Goal: Task Accomplishment & Management: Complete application form

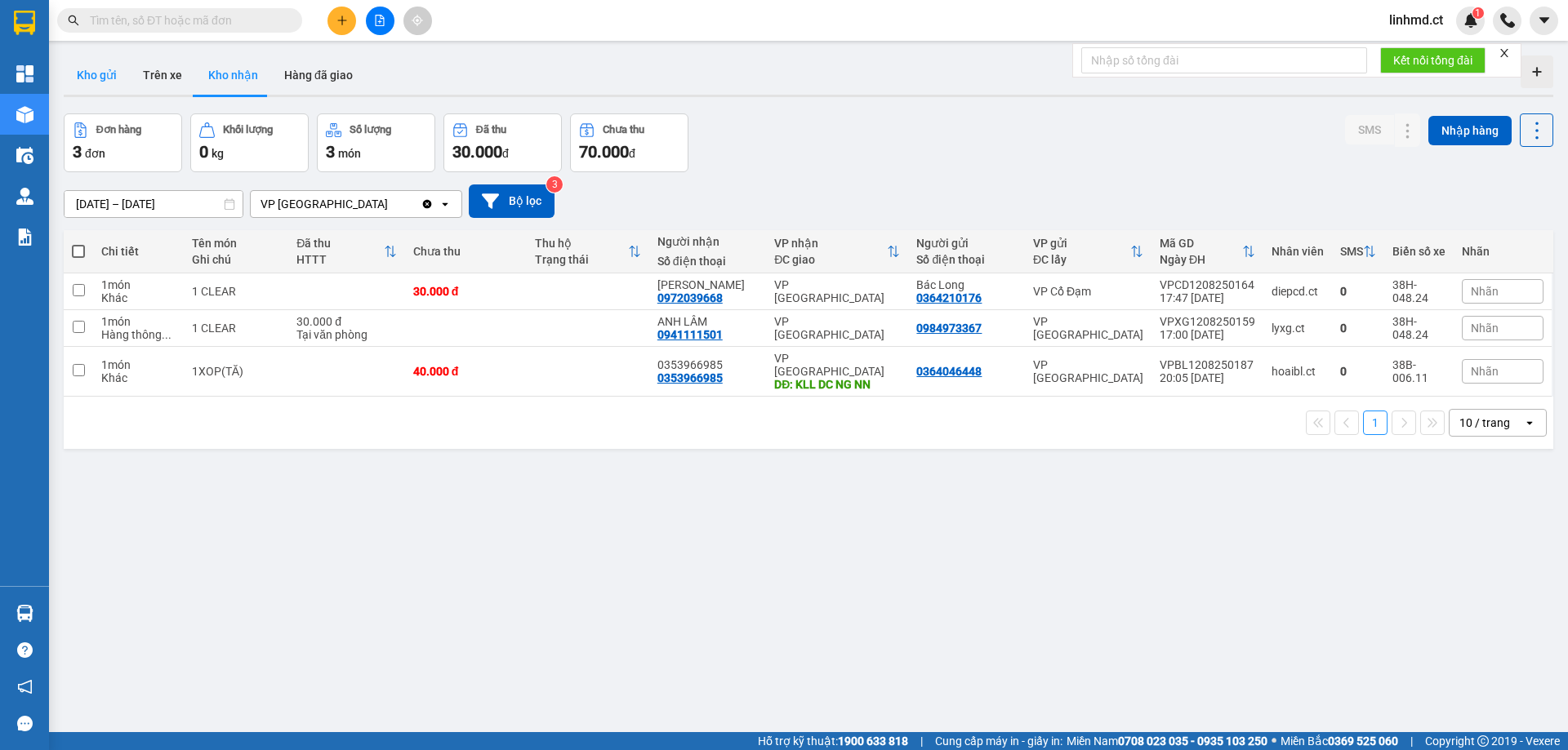
click at [99, 75] on button "Kho gửi" at bounding box center [97, 75] width 66 height 39
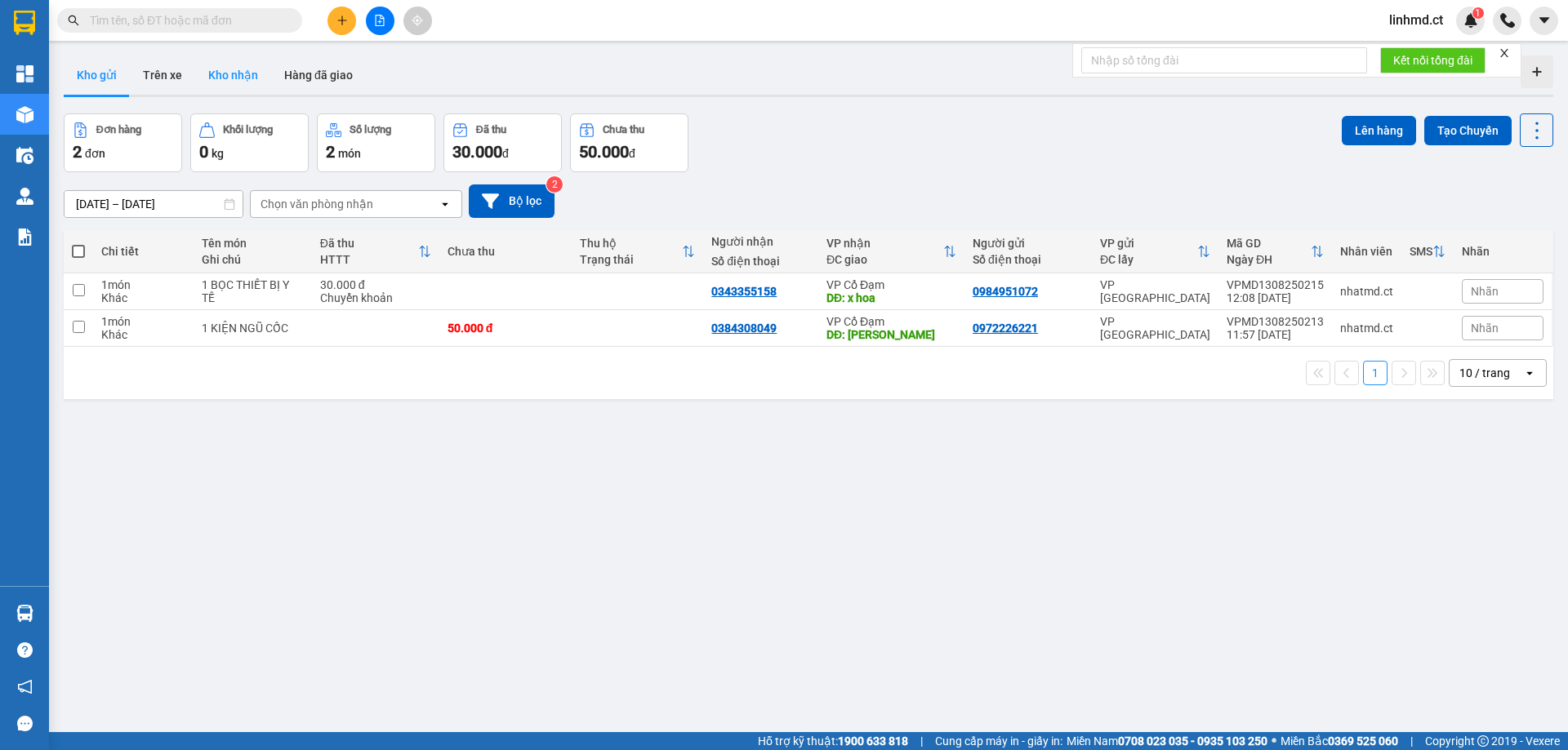
click at [211, 84] on button "Kho nhận" at bounding box center [232, 75] width 76 height 39
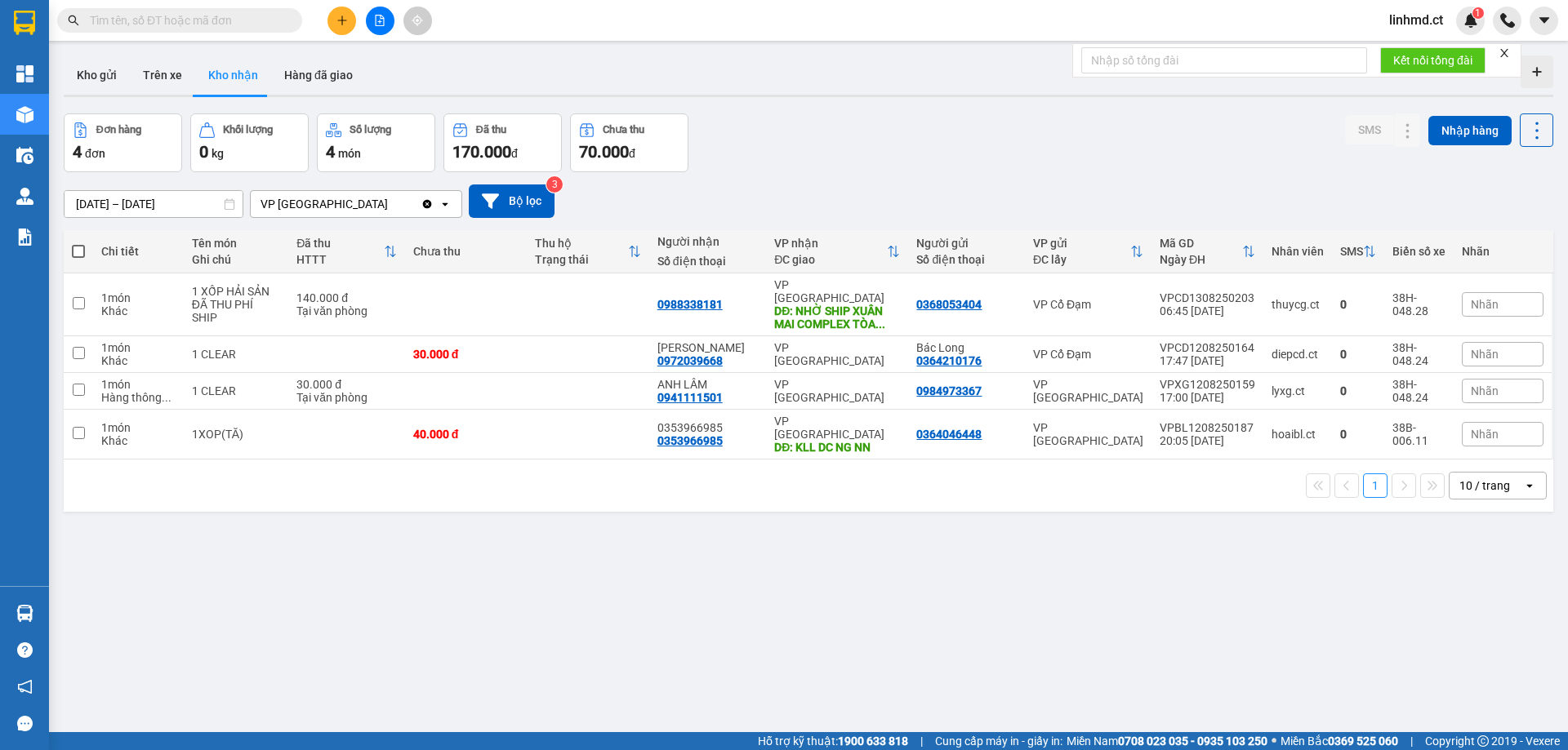
click at [224, 17] on input "text" at bounding box center [185, 20] width 192 height 18
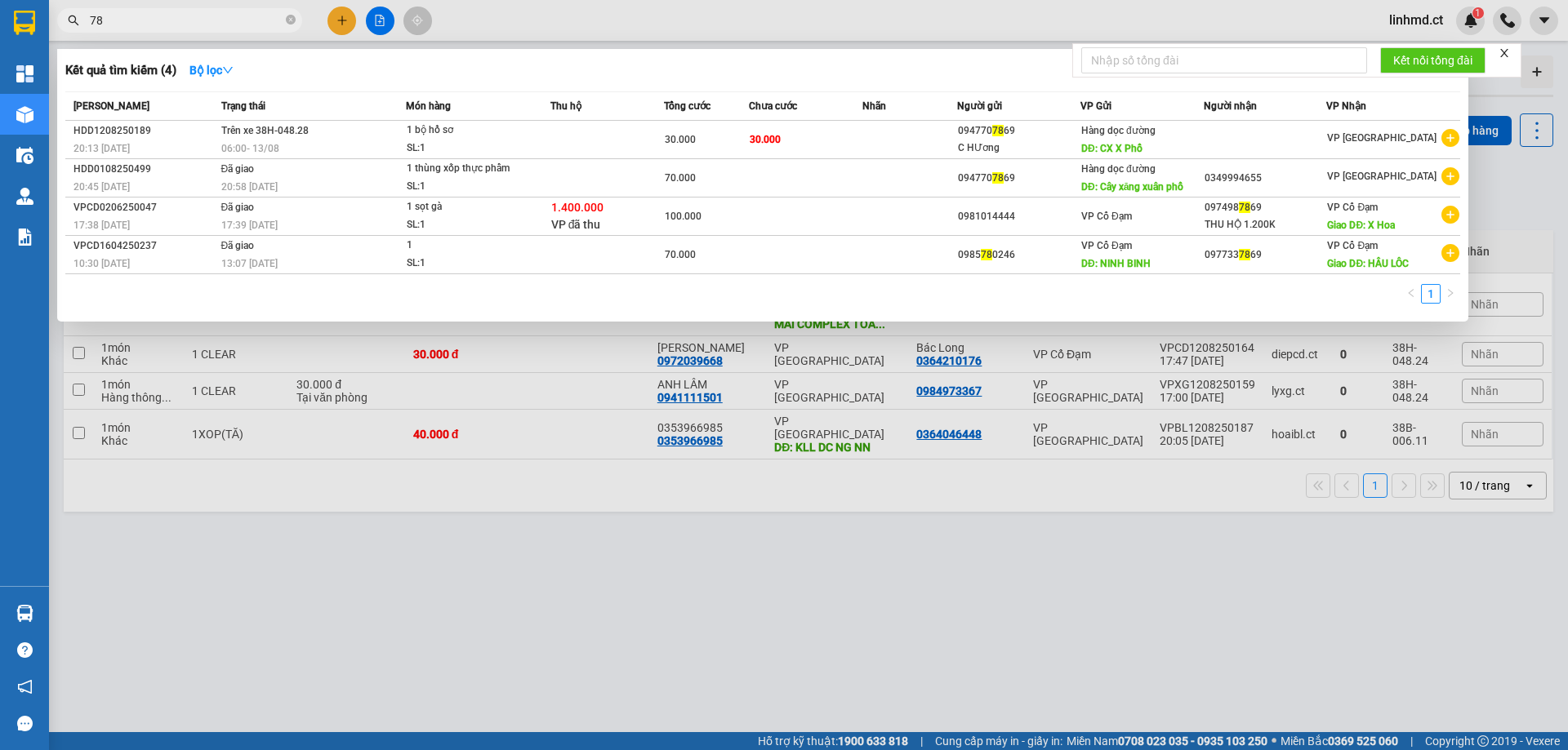
type input "7"
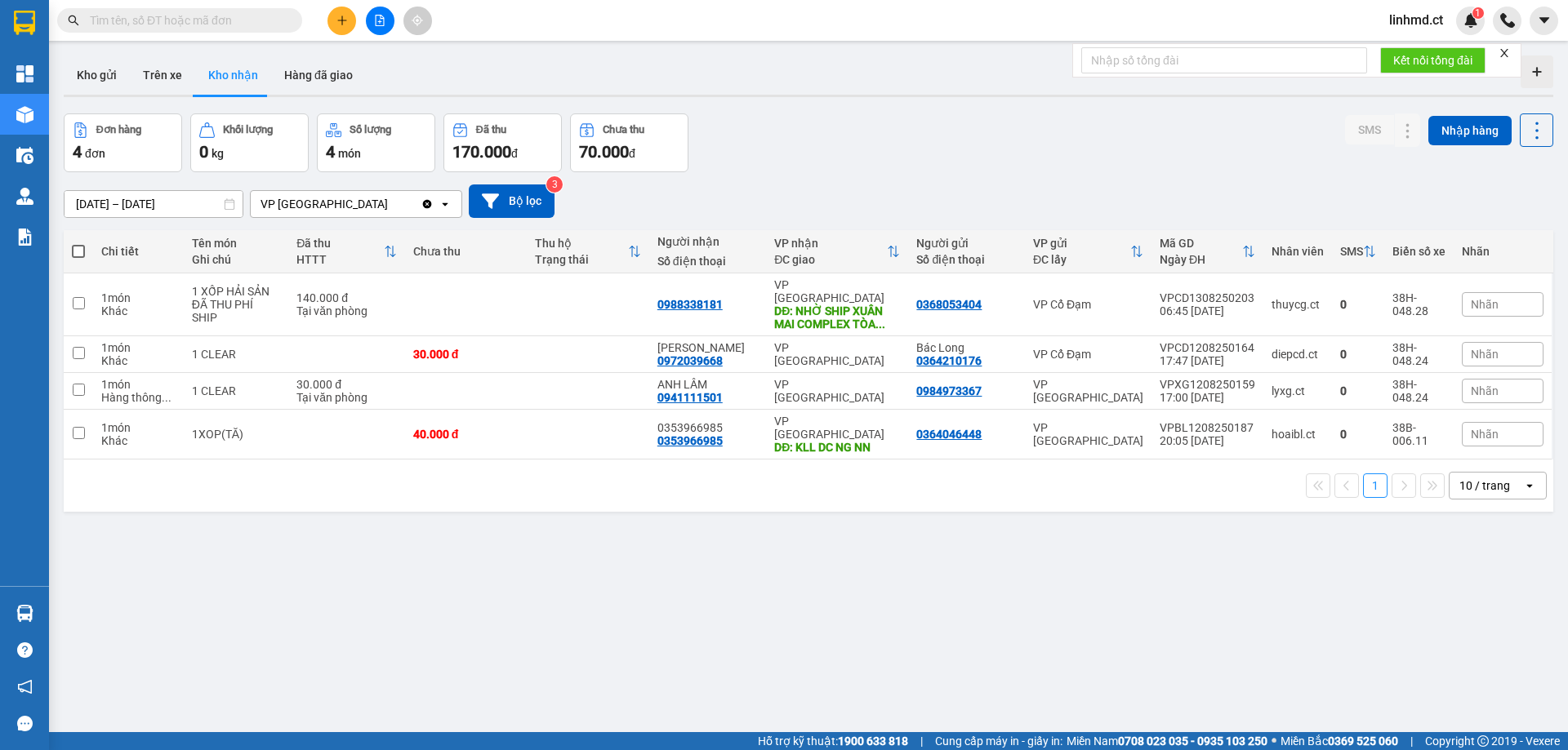
type input "6"
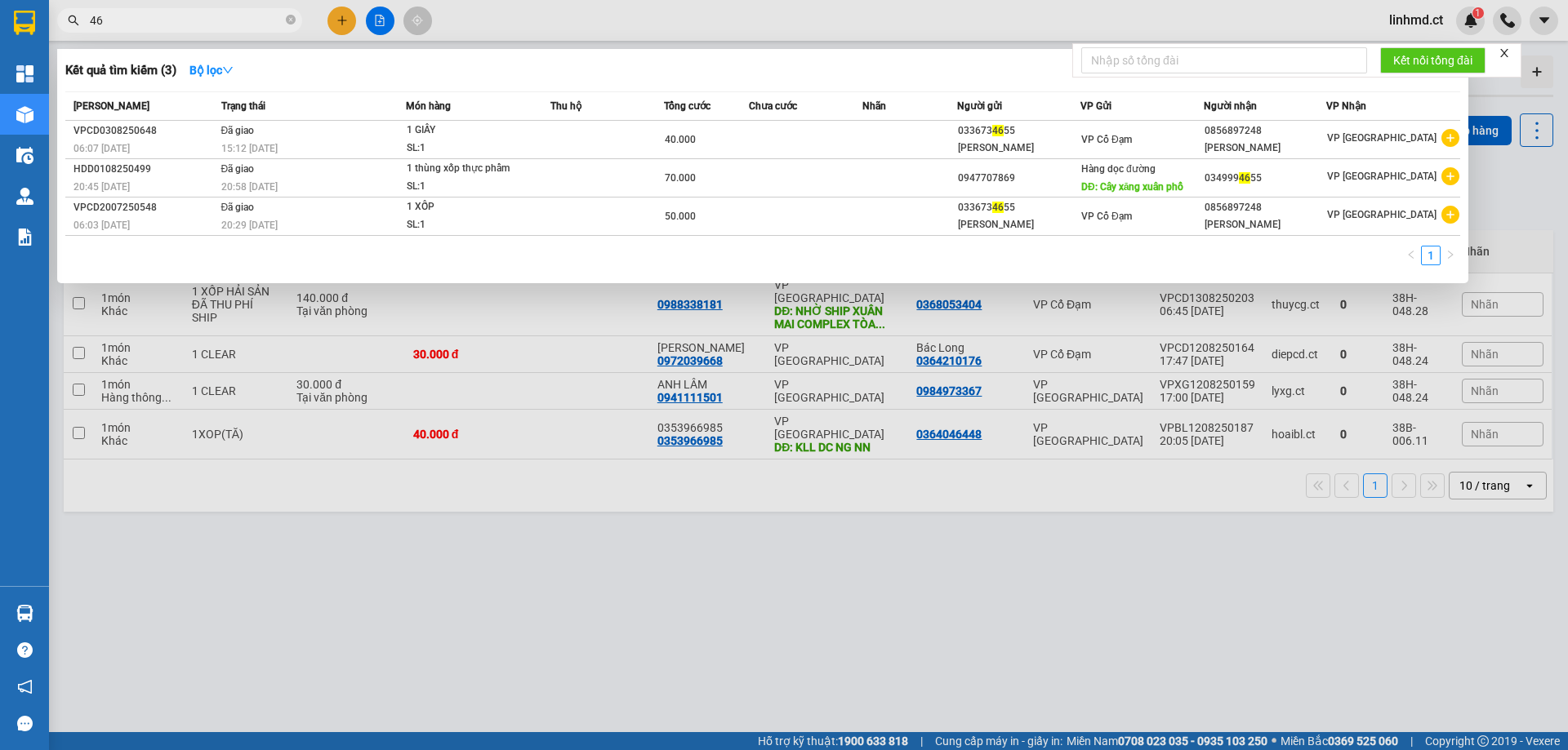
type input "4"
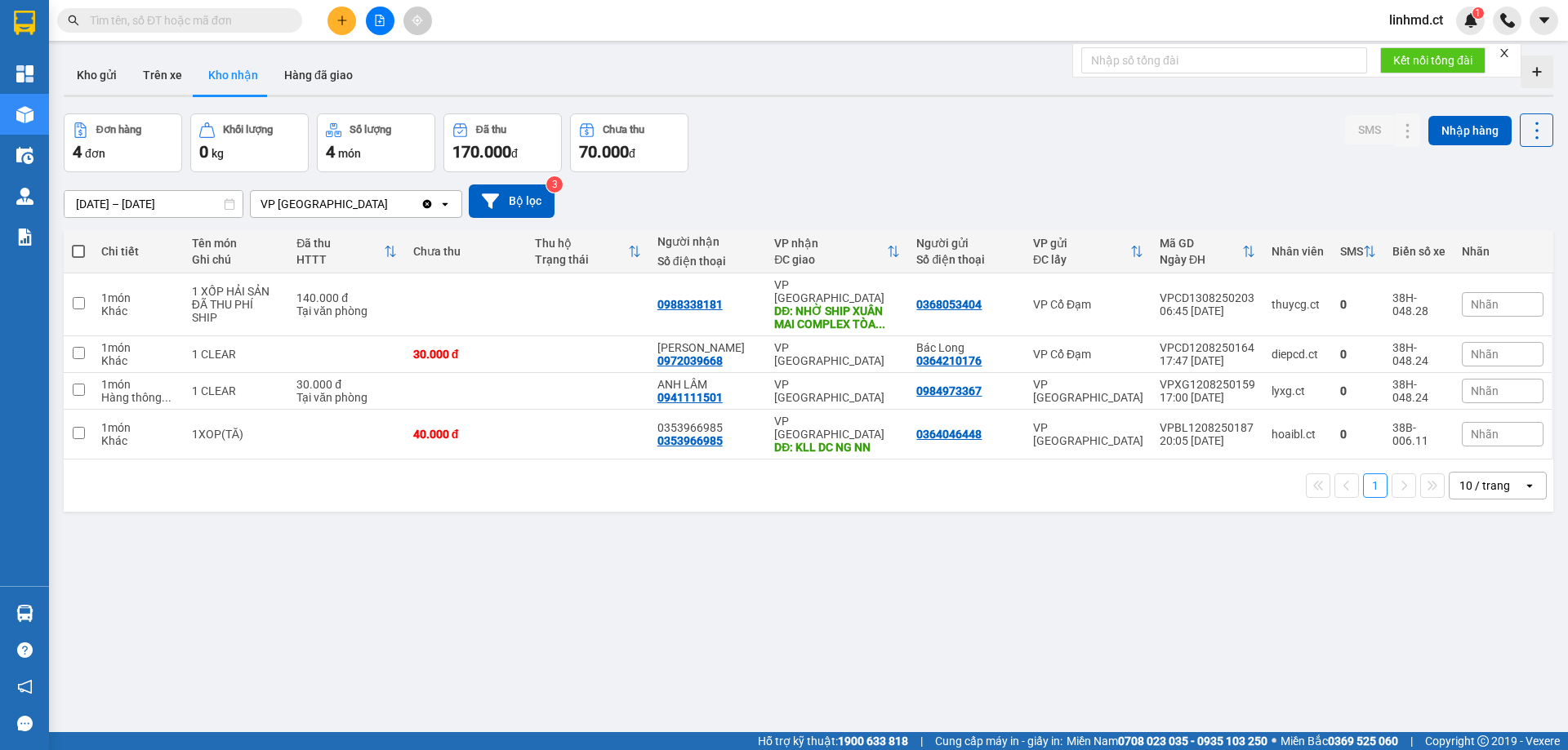
click at [240, 22] on input "text" at bounding box center [185, 20] width 192 height 18
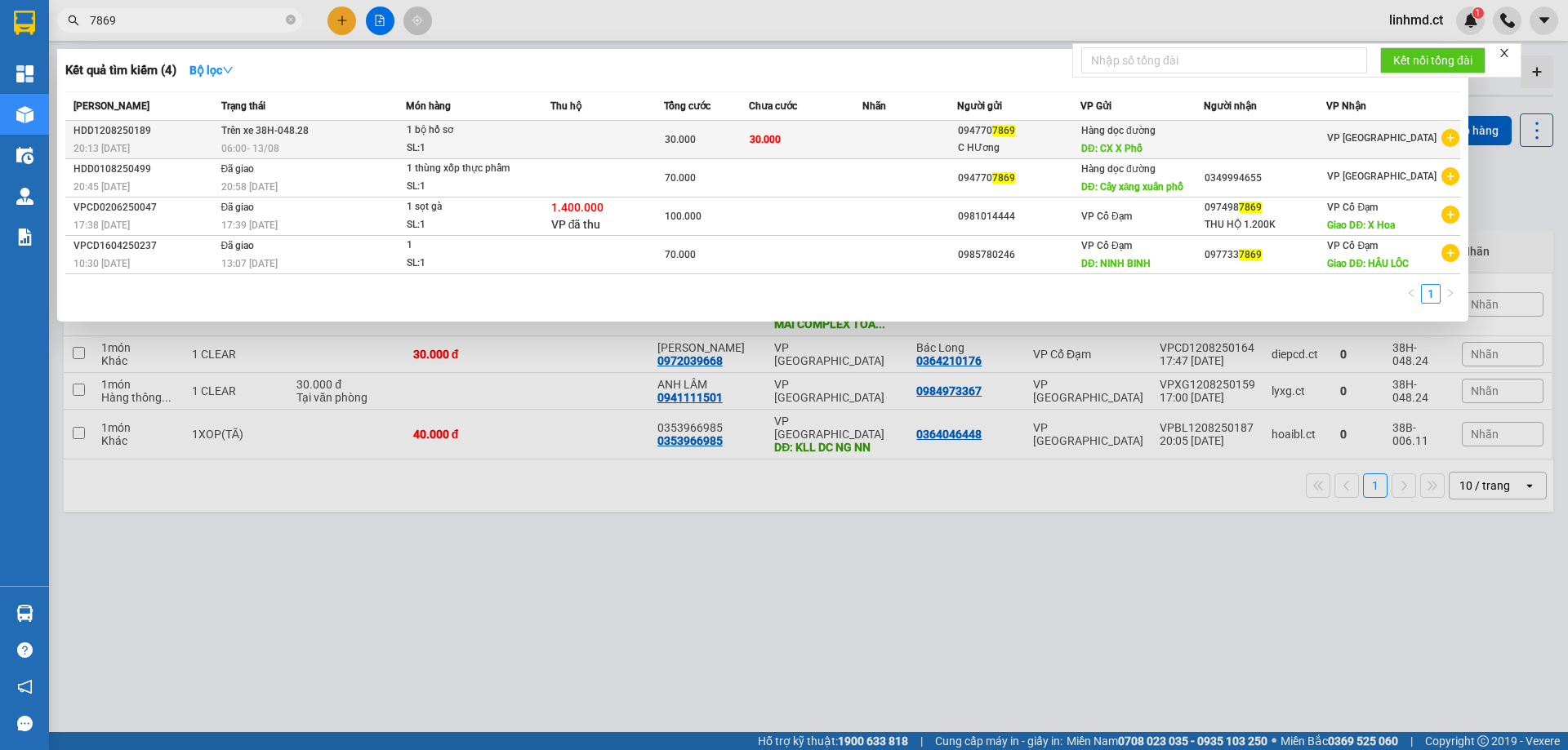
type input "7869"
click at [554, 131] on td at bounding box center [606, 140] width 113 height 38
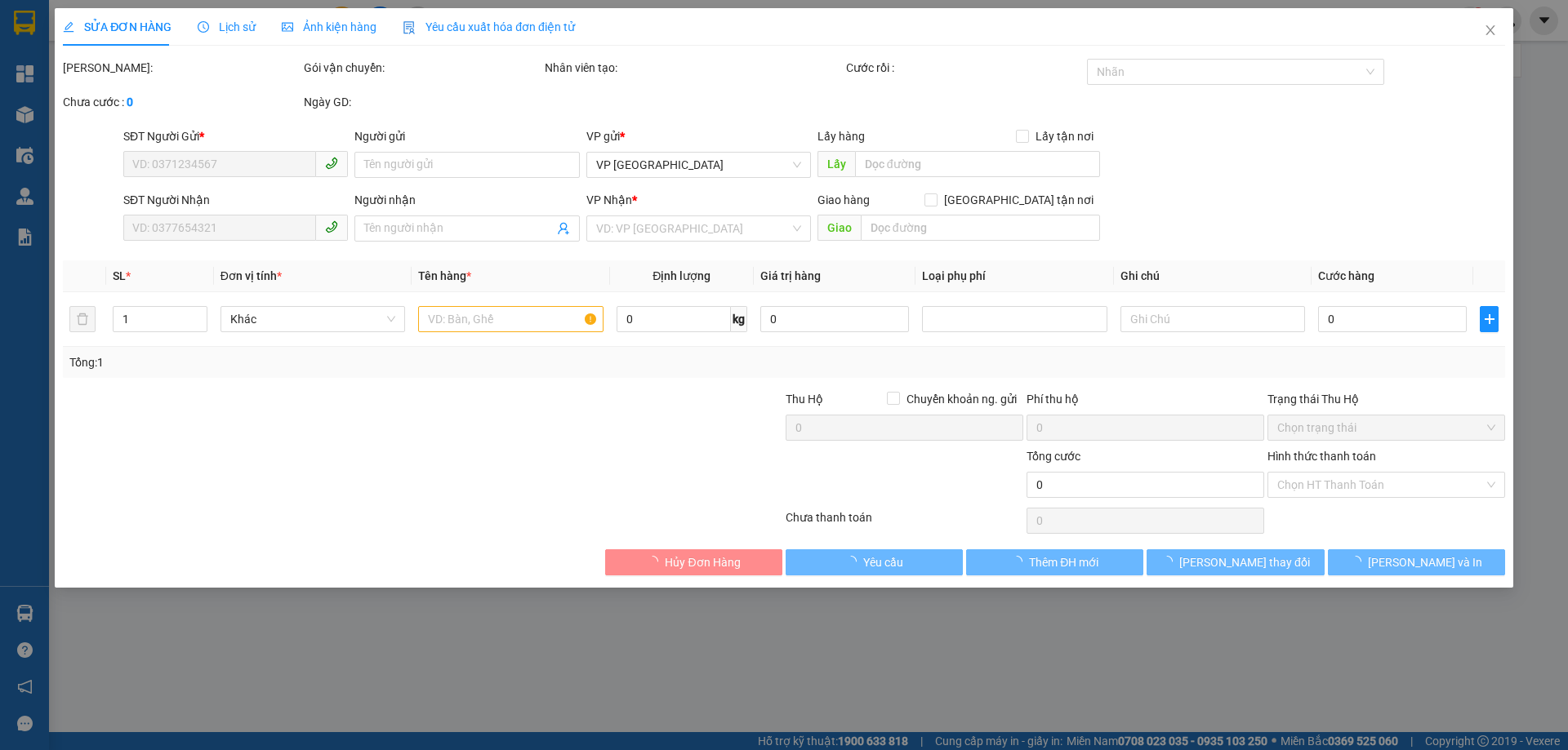
type input "0947707869"
type input "C HƯơng"
type input "CX X Phổ"
type input "30.000"
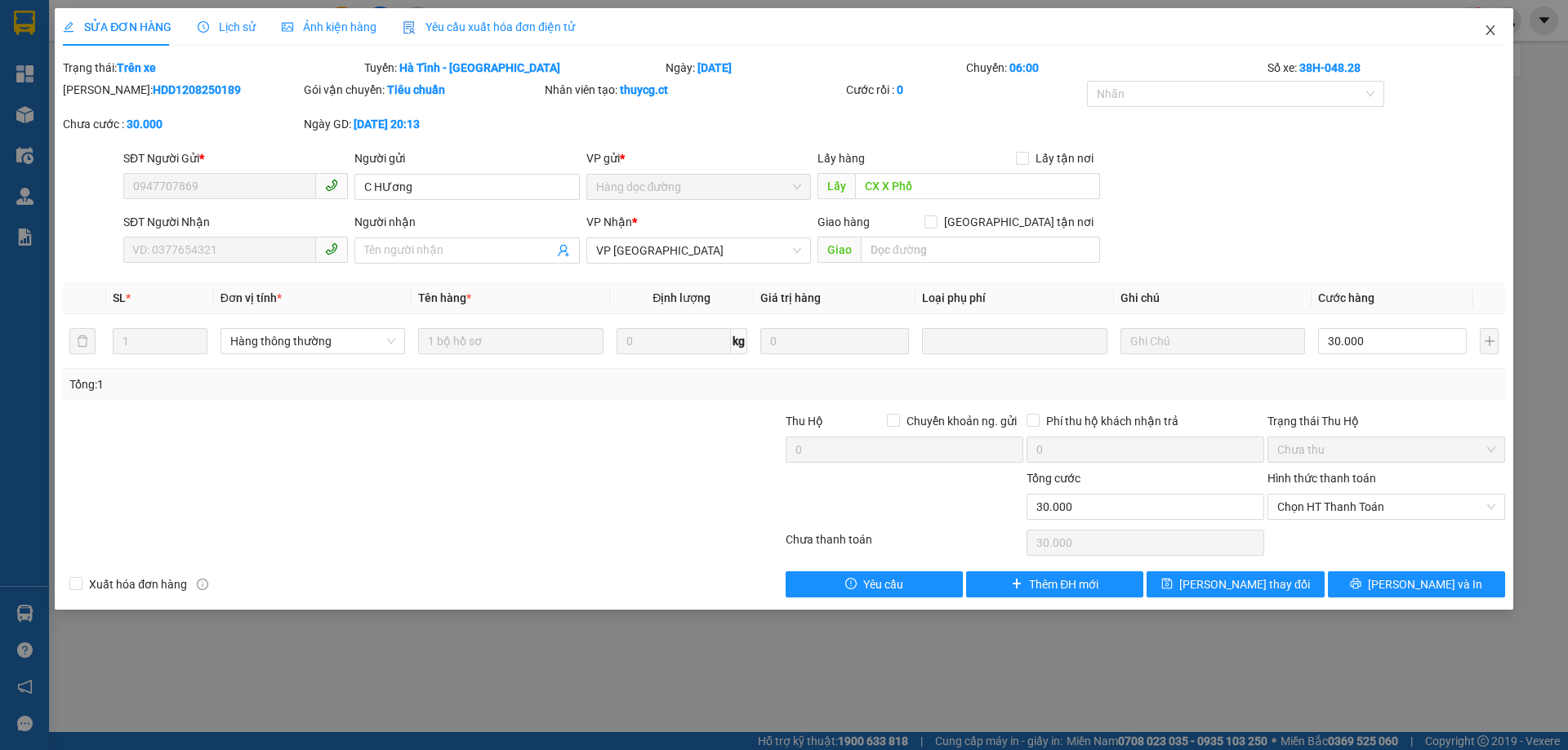
click at [1488, 33] on icon "close" at bounding box center [1490, 30] width 9 height 10
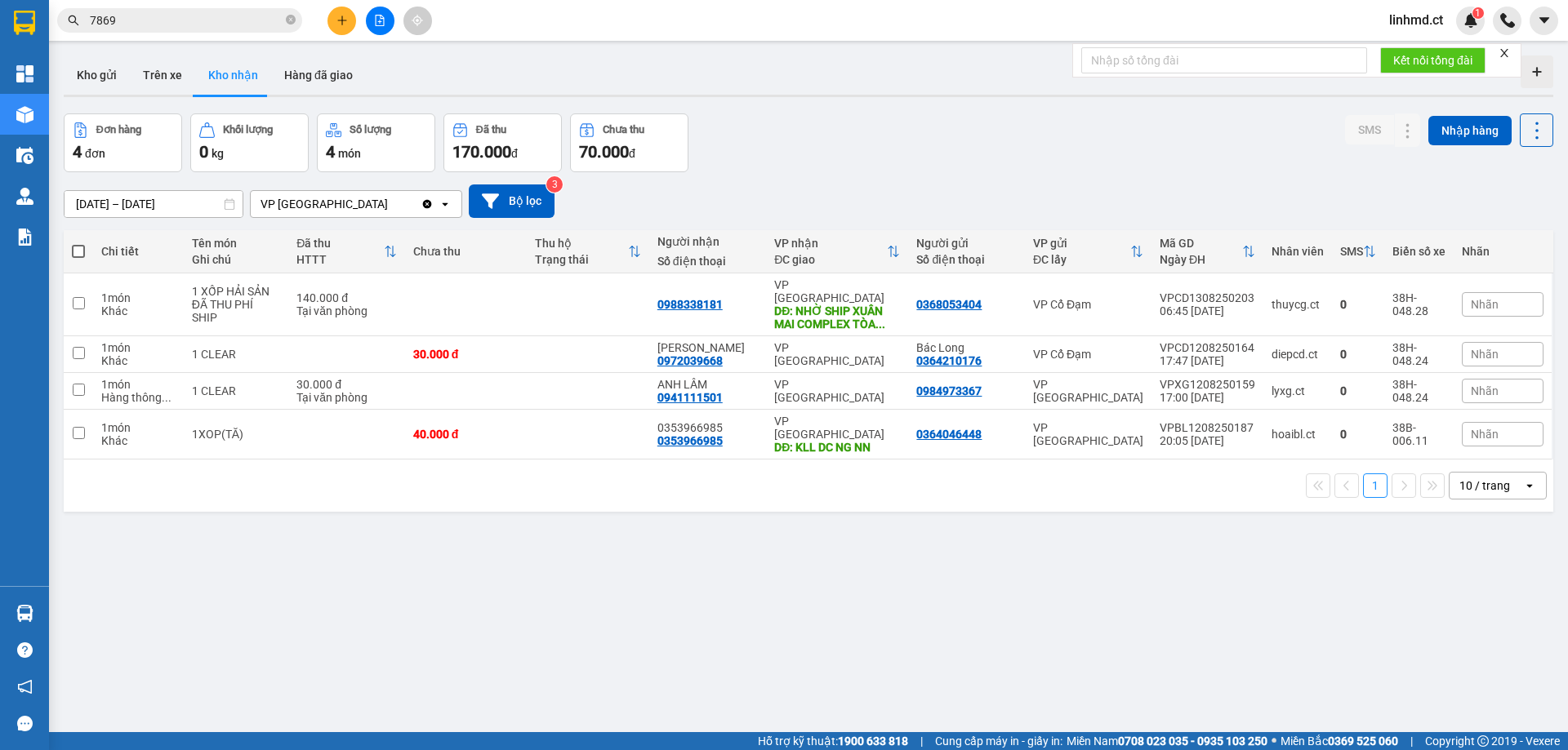
click at [200, 17] on input "7869" at bounding box center [185, 20] width 192 height 18
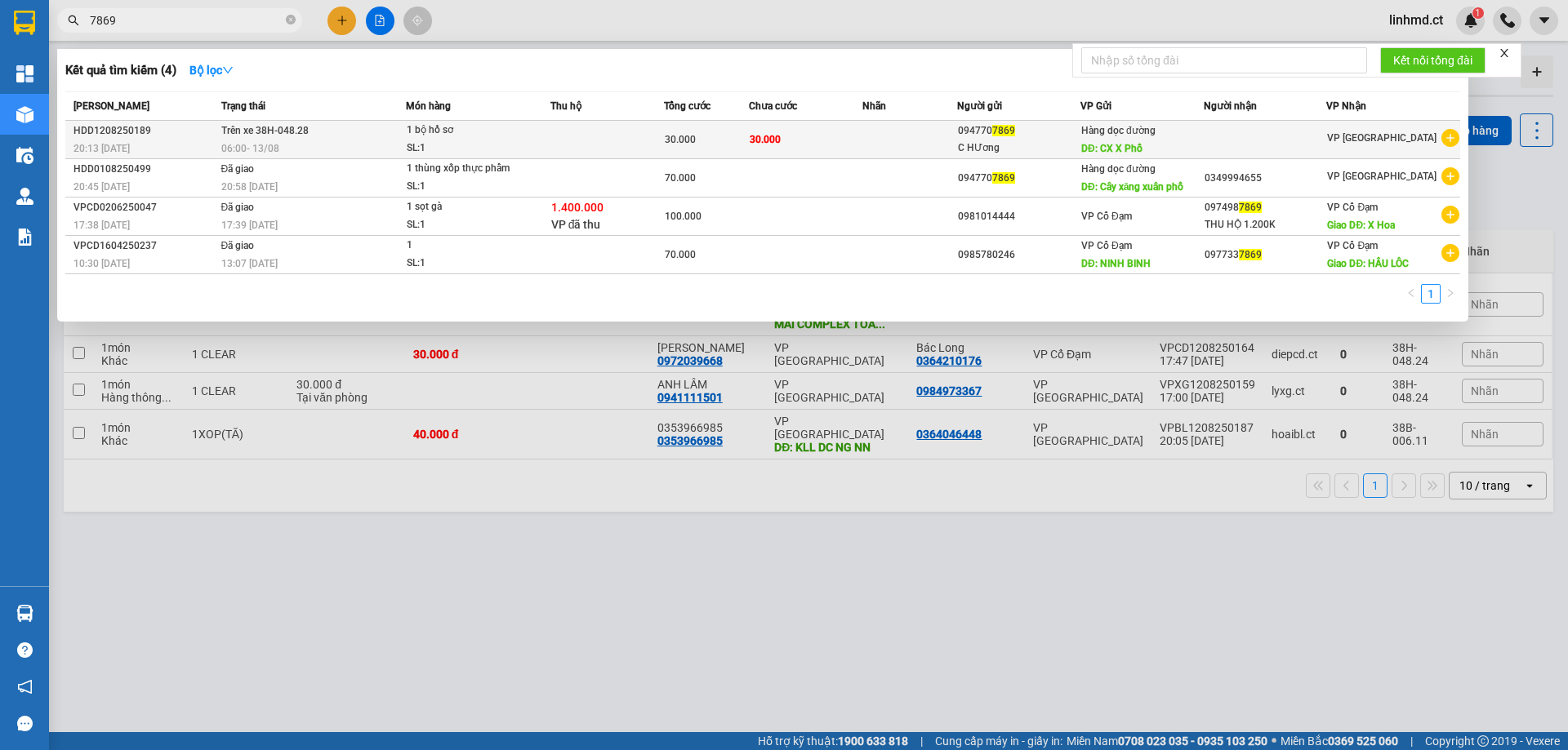
click at [571, 151] on td at bounding box center [606, 140] width 113 height 38
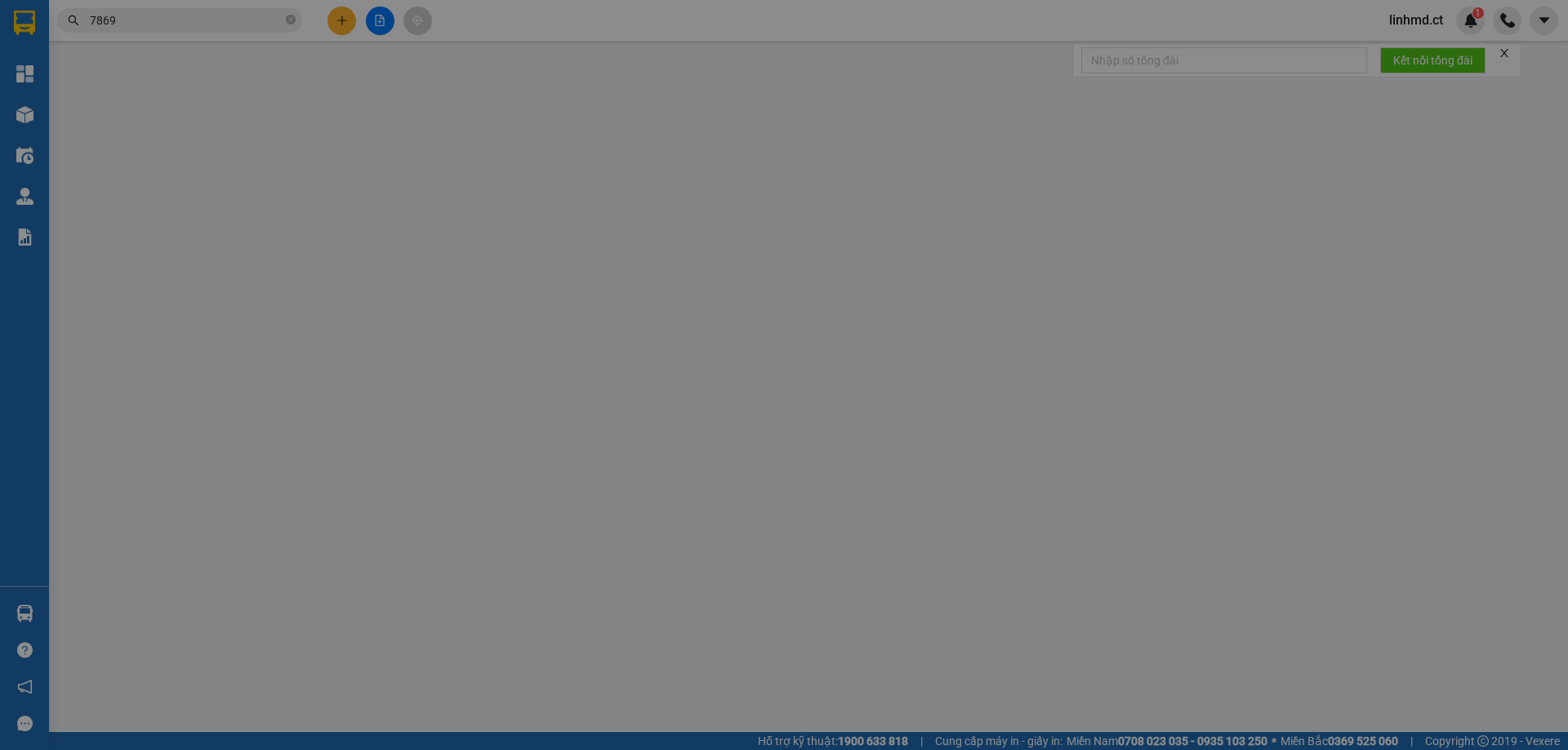
type input "0947707869"
type input "C HƯơng"
type input "CX X Phổ"
type input "30.000"
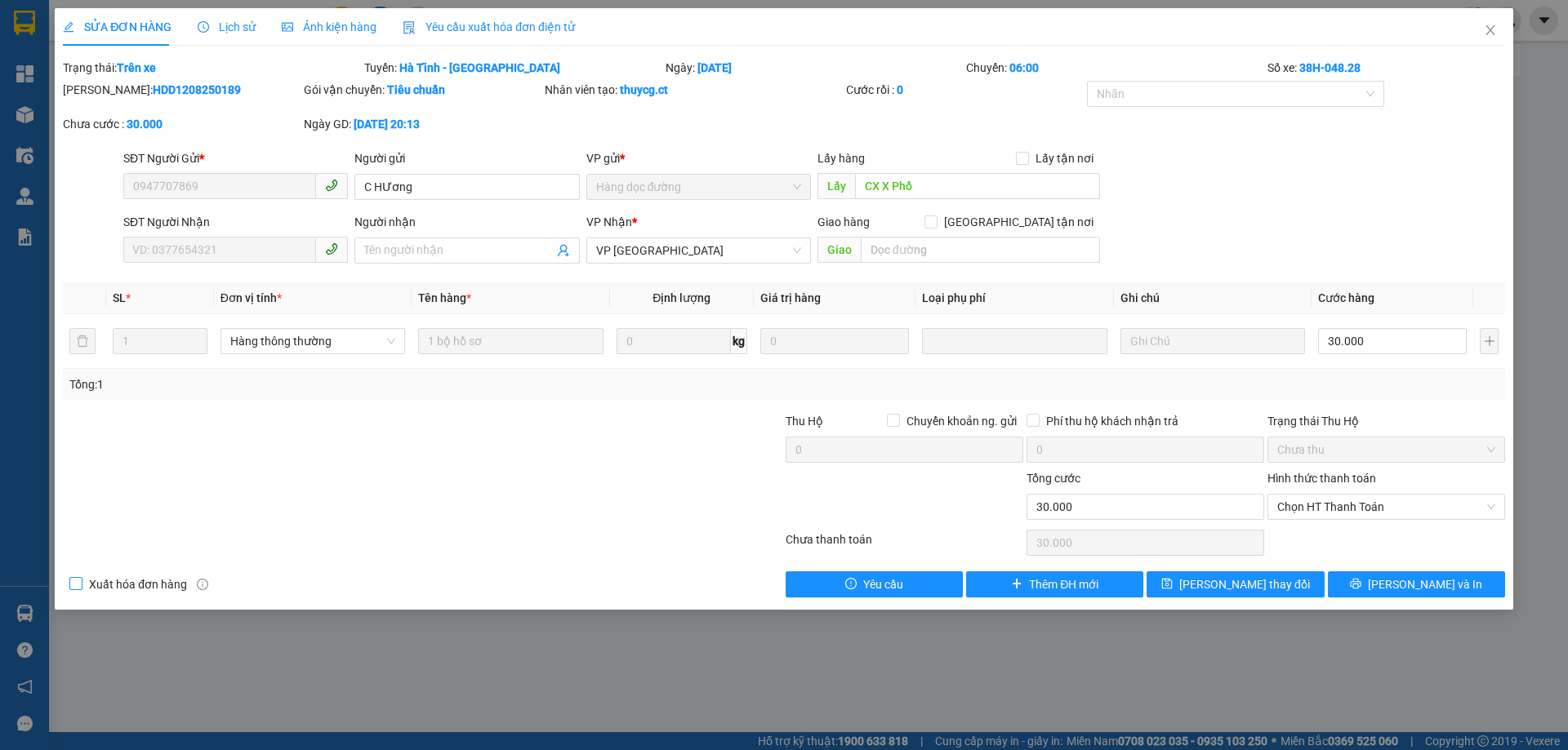
click at [74, 585] on input "Xuất hóa đơn hàng" at bounding box center [75, 582] width 11 height 11
click at [81, 586] on input "Xuất hóa đơn hàng" at bounding box center [75, 582] width 11 height 11
checkbox input "false"
click at [864, 580] on span "Yêu cầu" at bounding box center [883, 584] width 40 height 18
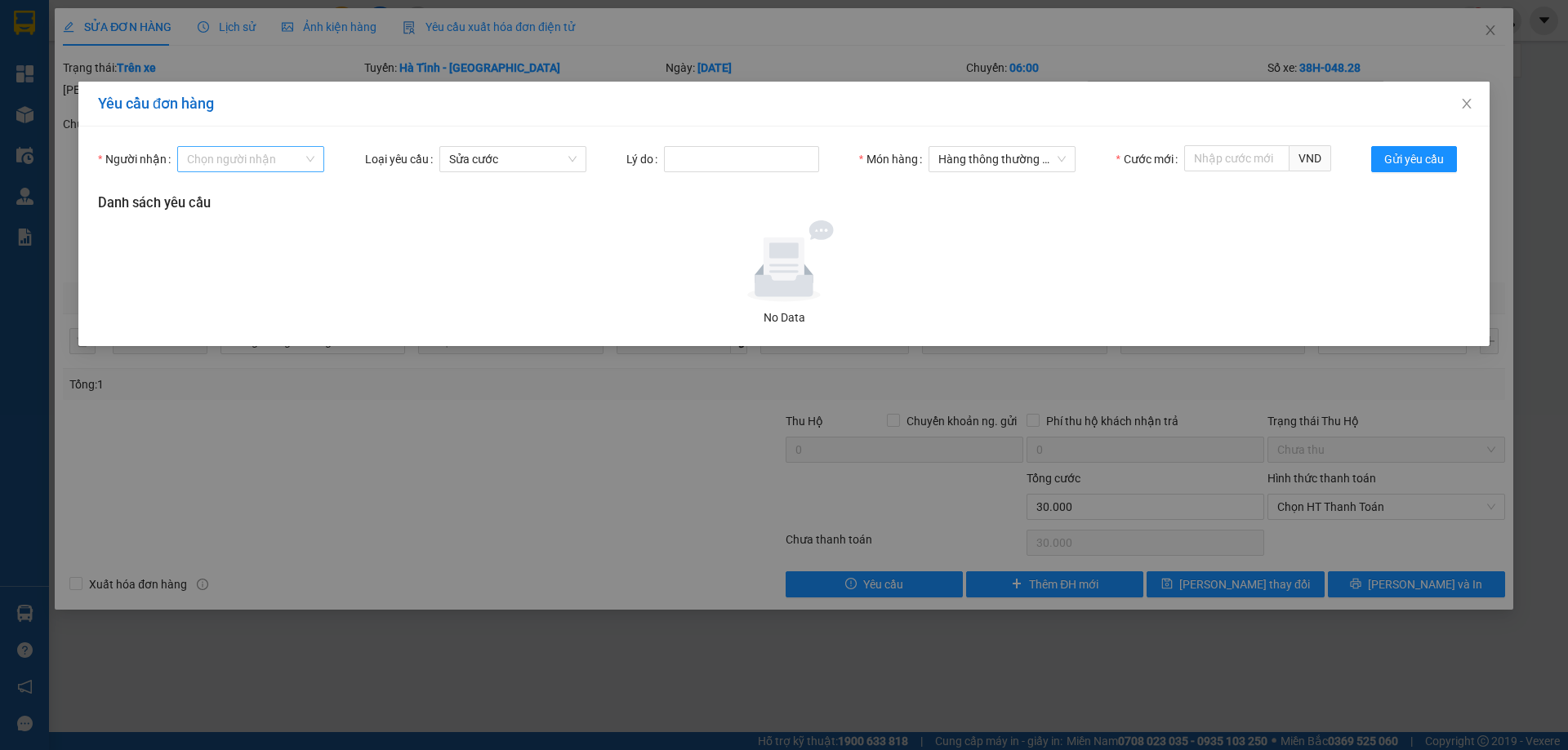
click at [286, 158] on input "Người nhận" at bounding box center [245, 159] width 116 height 24
click at [480, 239] on div at bounding box center [783, 261] width 1358 height 82
click at [514, 163] on span "Sửa cước" at bounding box center [513, 159] width 127 height 24
click at [514, 165] on span "Sửa cước" at bounding box center [513, 159] width 127 height 24
click at [1476, 104] on span "Close" at bounding box center [1466, 104] width 46 height 46
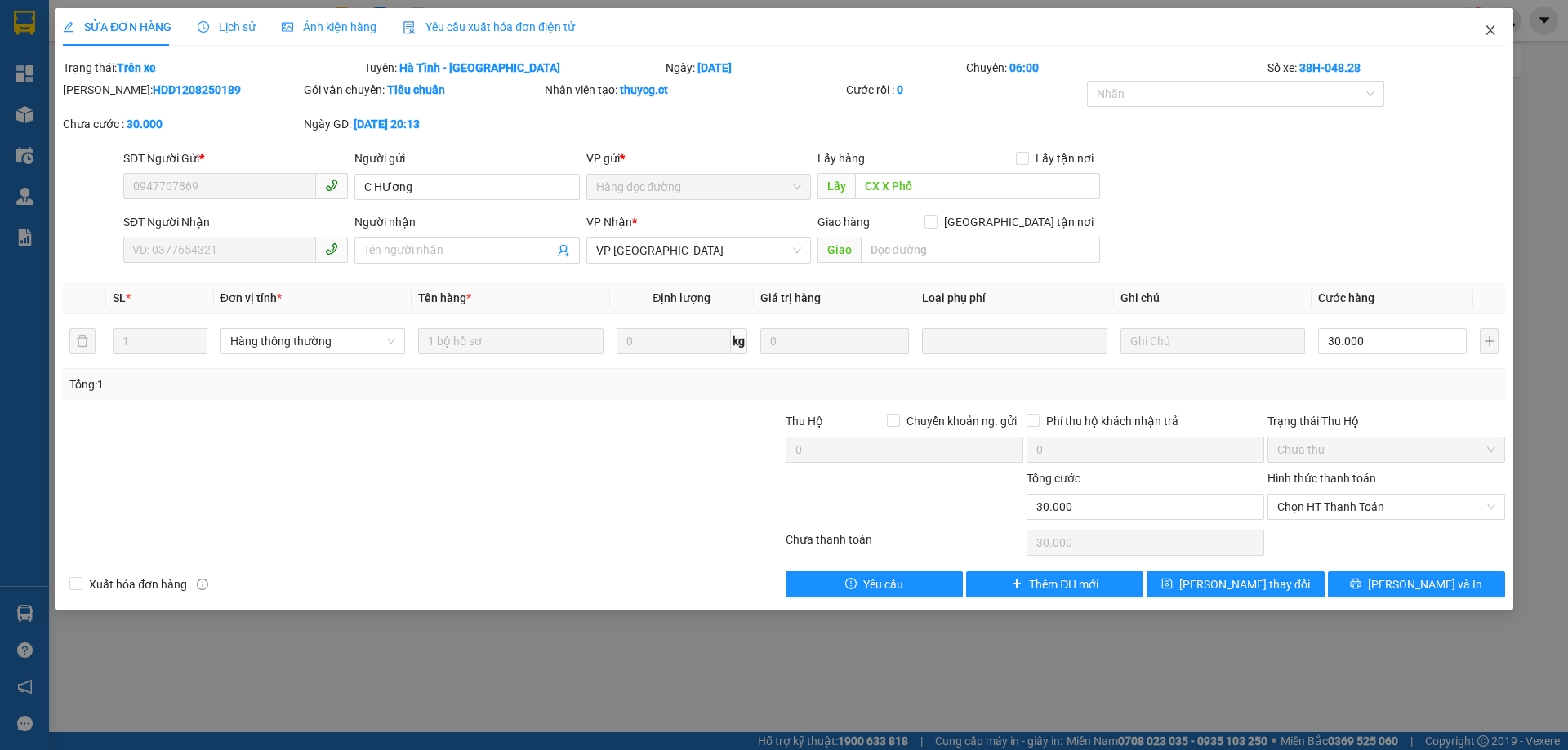
click at [1489, 26] on icon "close" at bounding box center [1490, 30] width 13 height 13
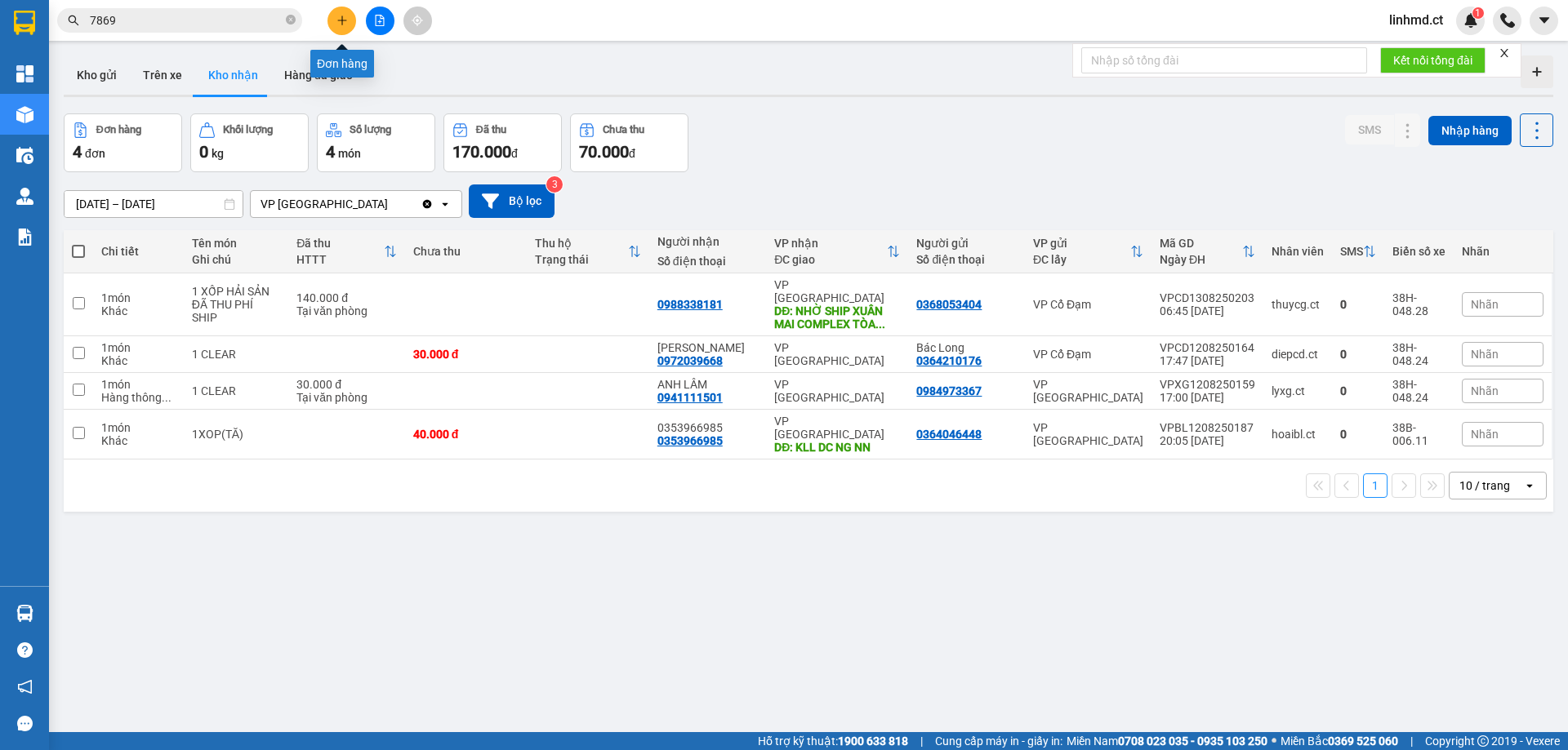
click at [339, 23] on icon "plus" at bounding box center [342, 20] width 11 height 11
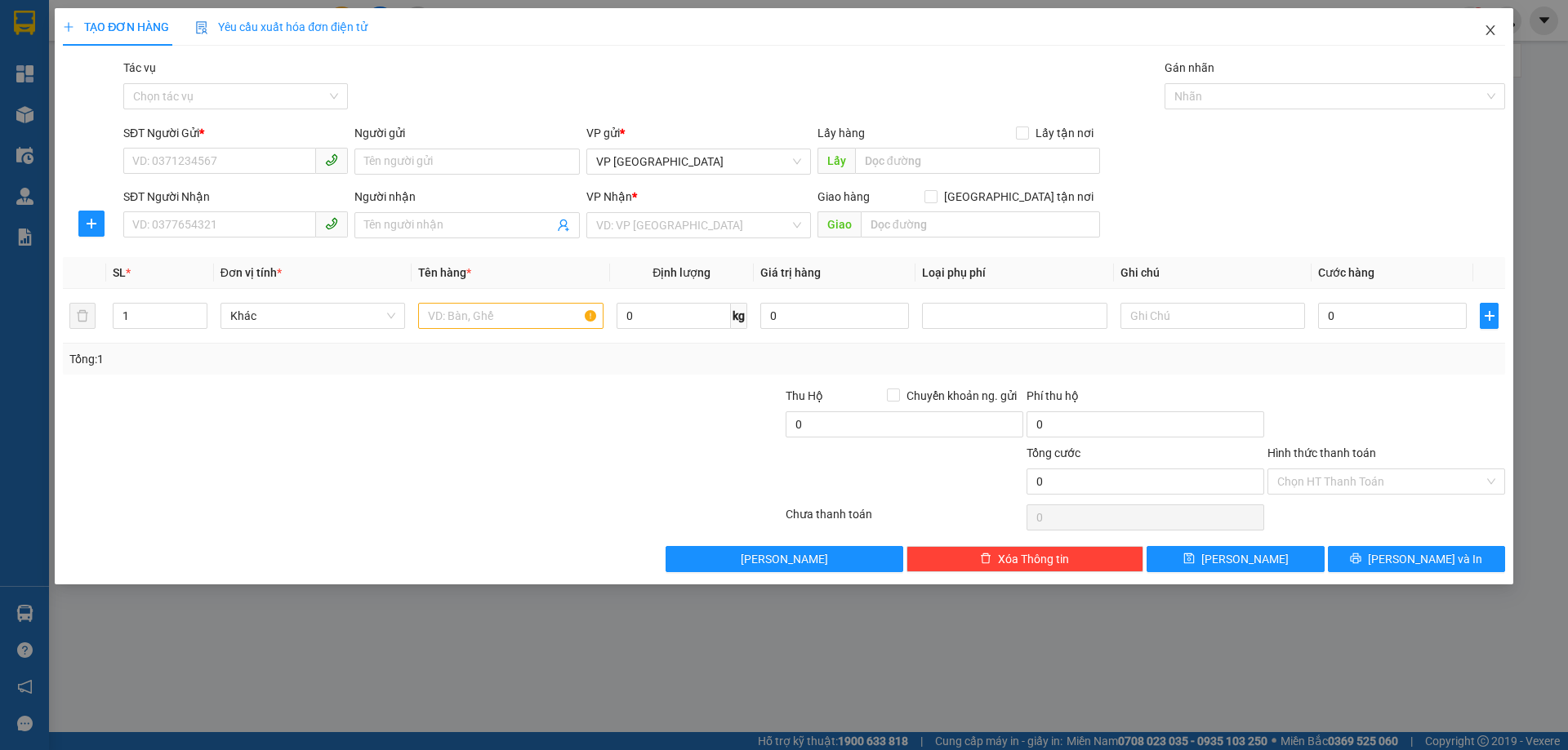
click at [1484, 31] on icon "close" at bounding box center [1490, 30] width 13 height 13
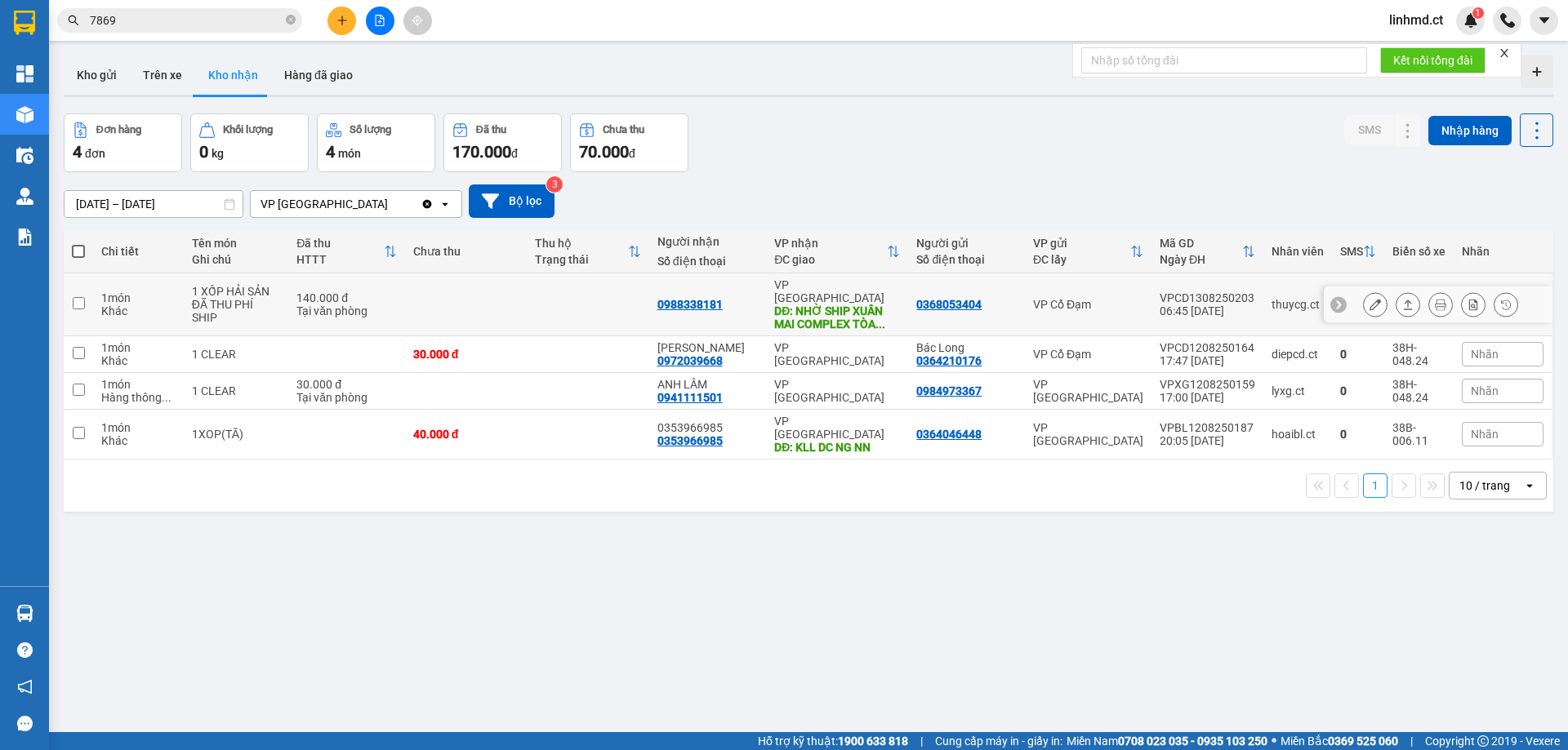
click at [1336, 300] on icon at bounding box center [1338, 305] width 5 height 9
drag, startPoint x: 1538, startPoint y: 303, endPoint x: 1527, endPoint y: 303, distance: 11.0
click at [1536, 303] on div at bounding box center [1542, 305] width 17 height 17
click at [1370, 299] on button at bounding box center [1375, 305] width 23 height 29
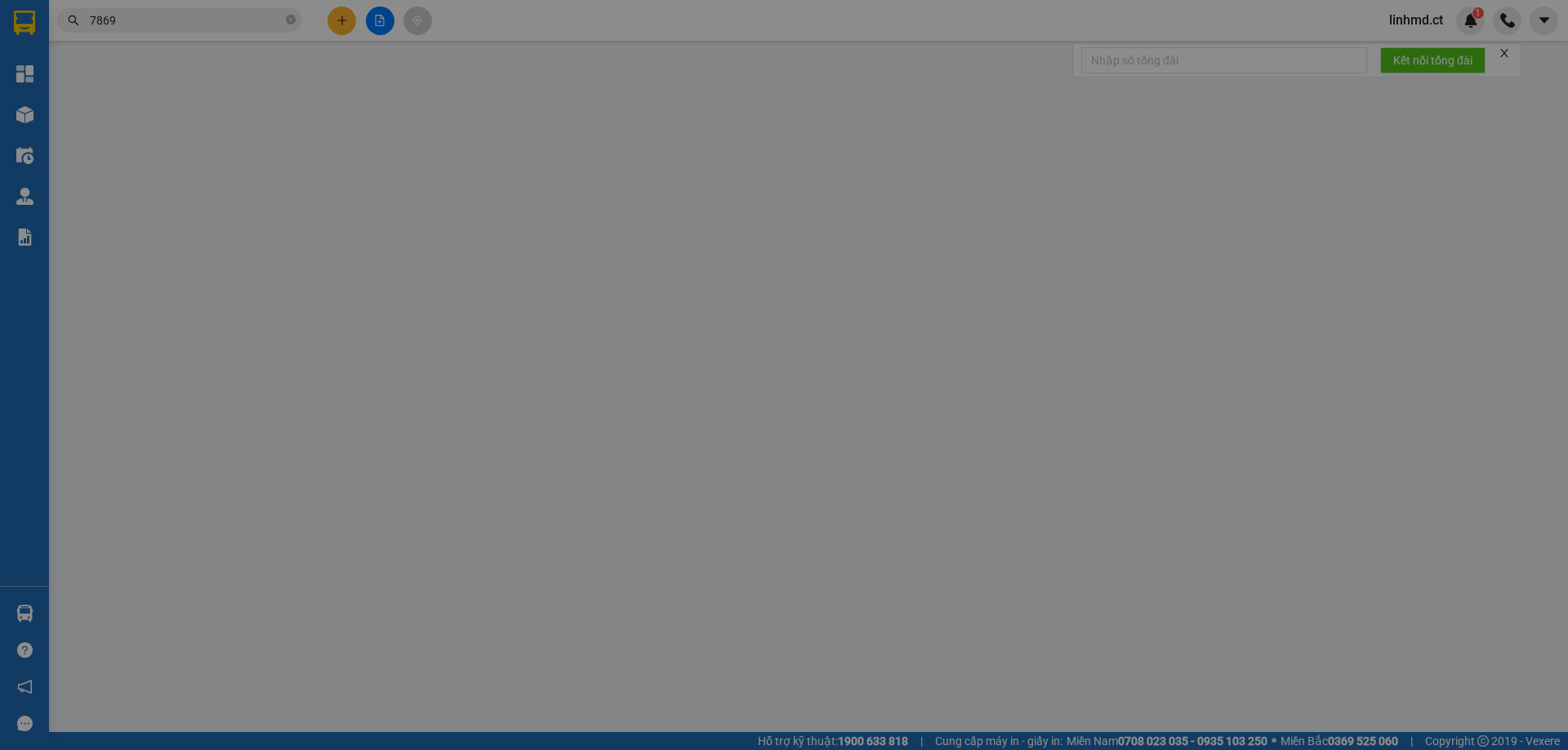
type input "0368053404"
type input "0988338181"
type input "NHỜ [GEOGRAPHIC_DATA] TÒA [GEOGRAPHIC_DATA], [GEOGRAPHIC_DATA]"
type input "140.000"
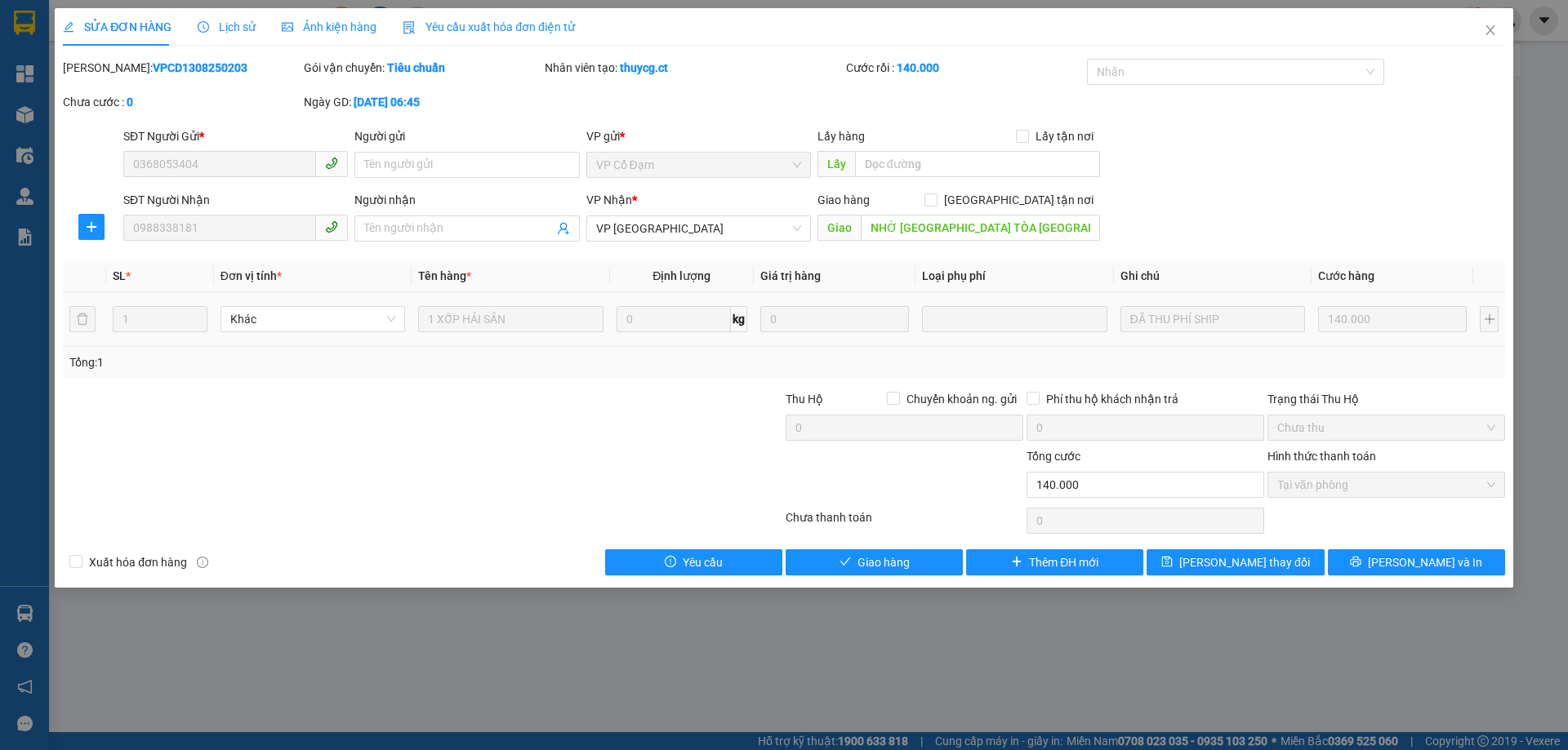
click at [253, 25] on div "SỬA ĐƠN HÀNG Lịch sử Ảnh kiện hàng Yêu cầu xuất hóa đơn điện tử" at bounding box center [318, 26] width 512 height 37
click at [236, 29] on span "Lịch sử" at bounding box center [226, 26] width 58 height 13
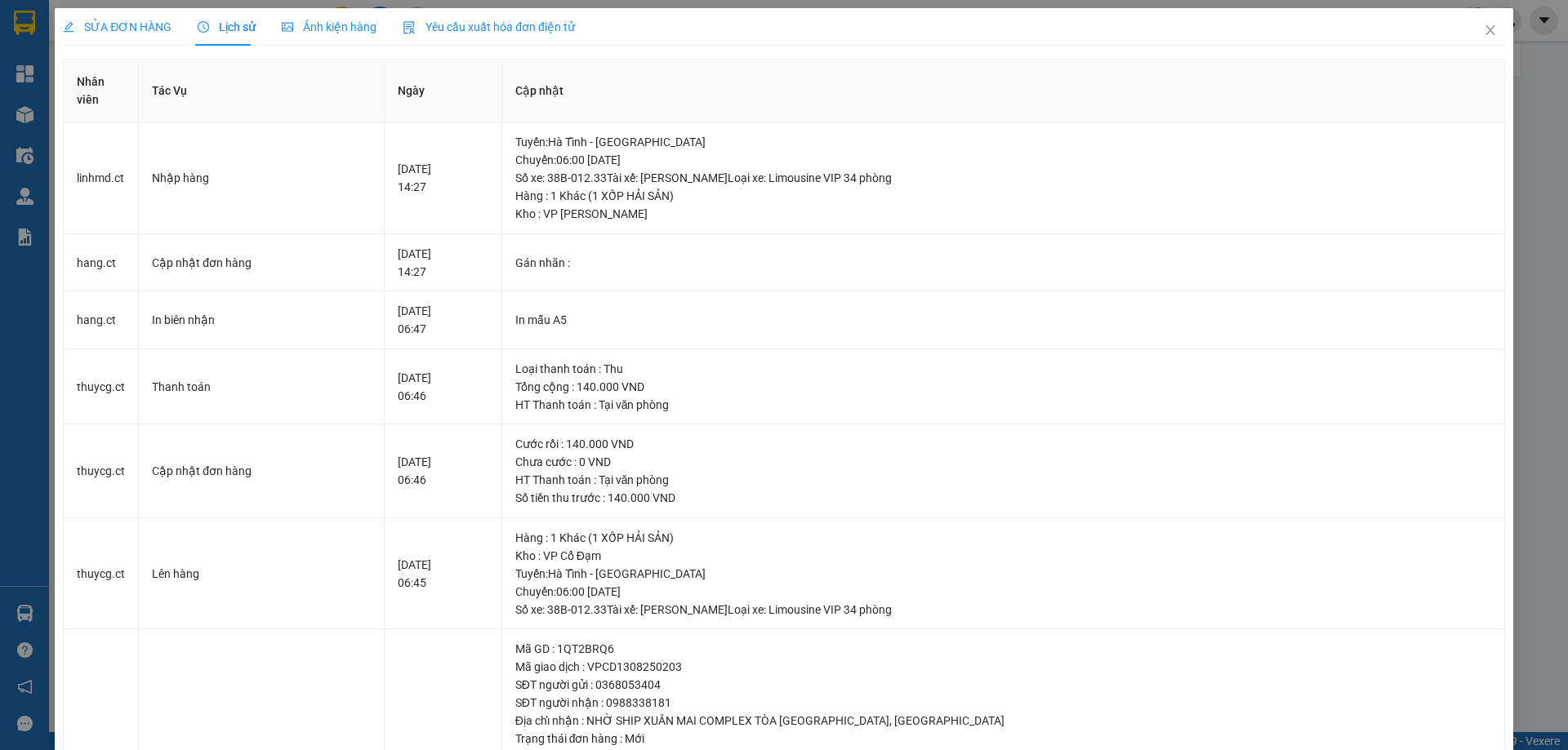
click at [145, 31] on span "SỬA ĐƠN HÀNG" at bounding box center [117, 26] width 109 height 13
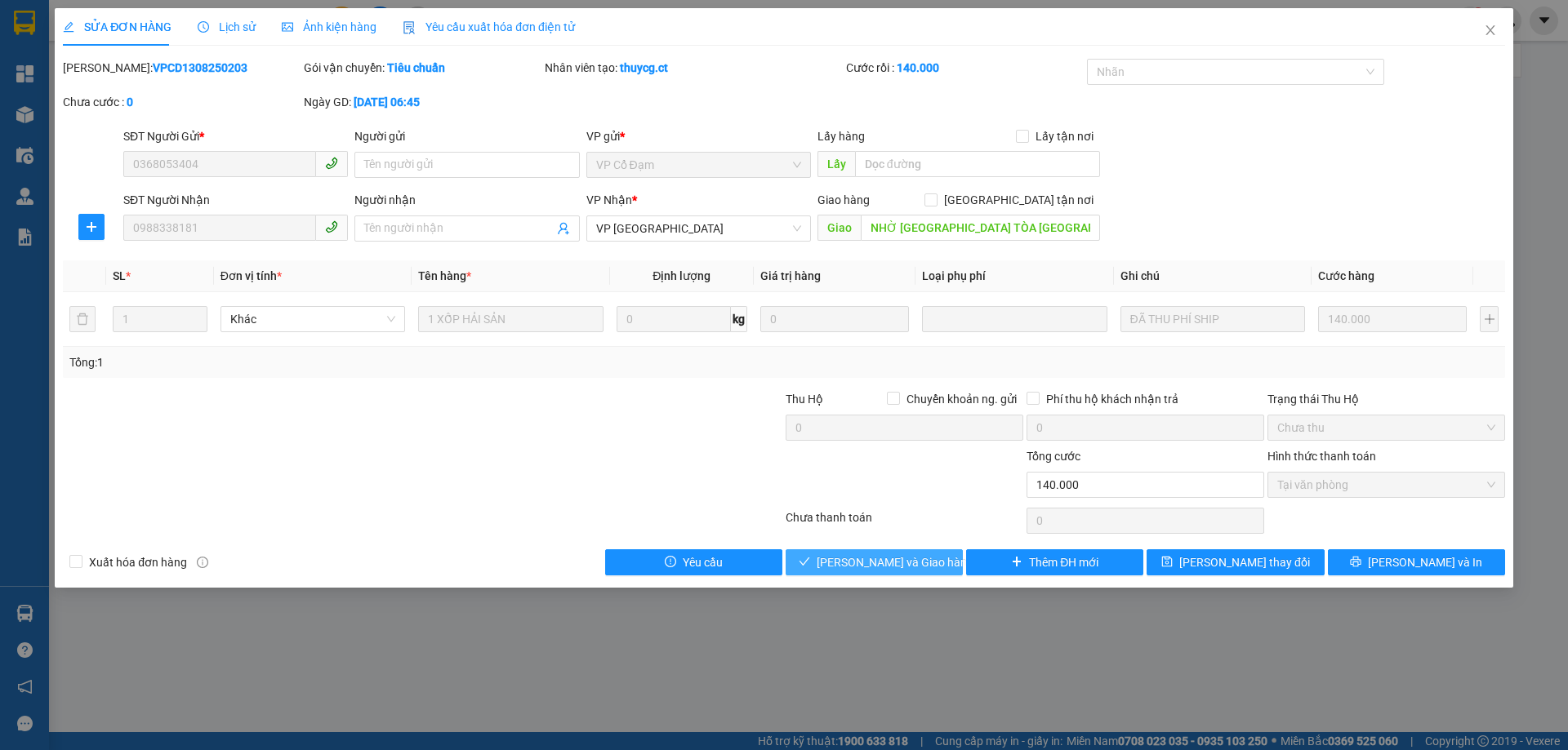
click at [912, 549] on button "[PERSON_NAME] và Giao hàng" at bounding box center [874, 562] width 178 height 26
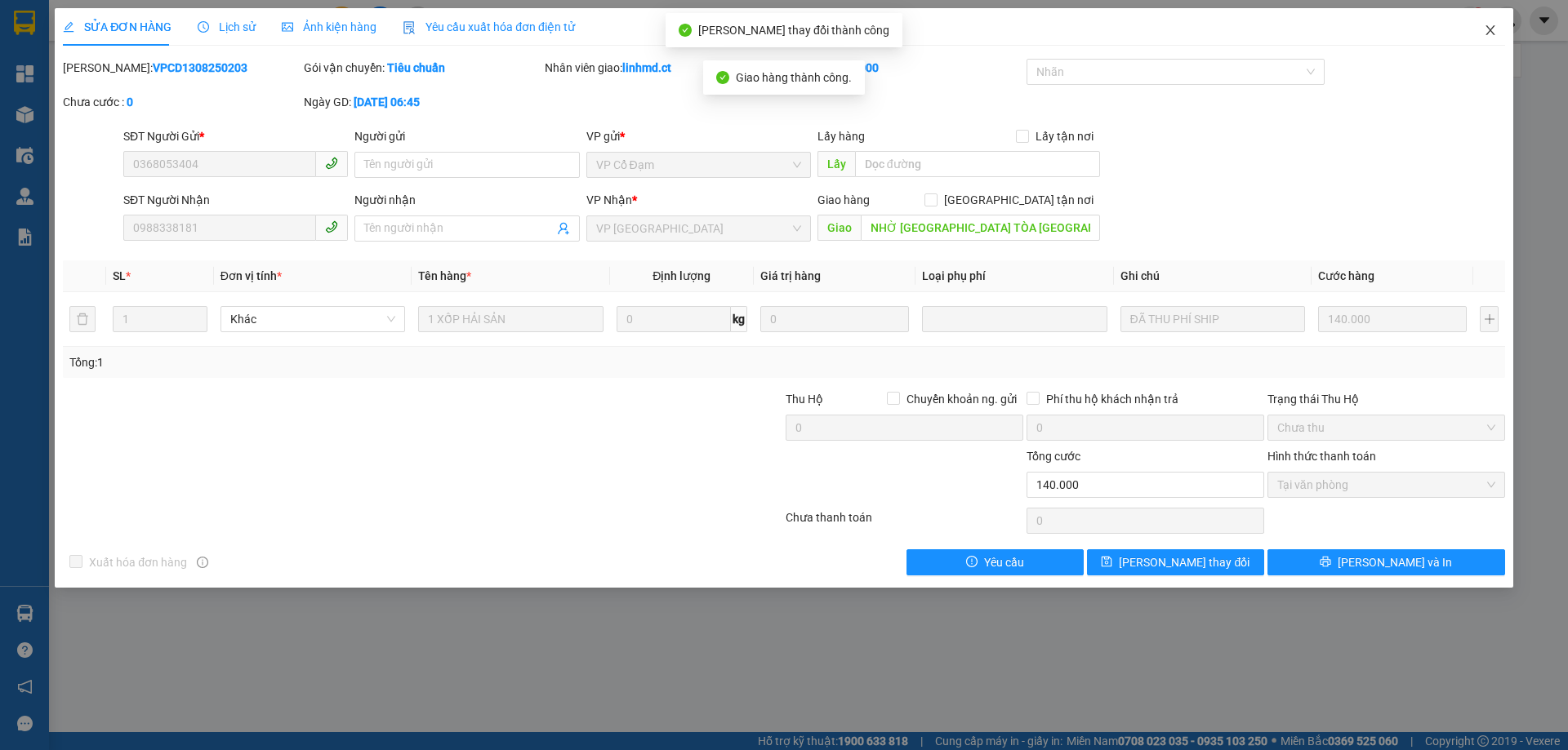
click at [1475, 22] on span "Close" at bounding box center [1490, 30] width 46 height 46
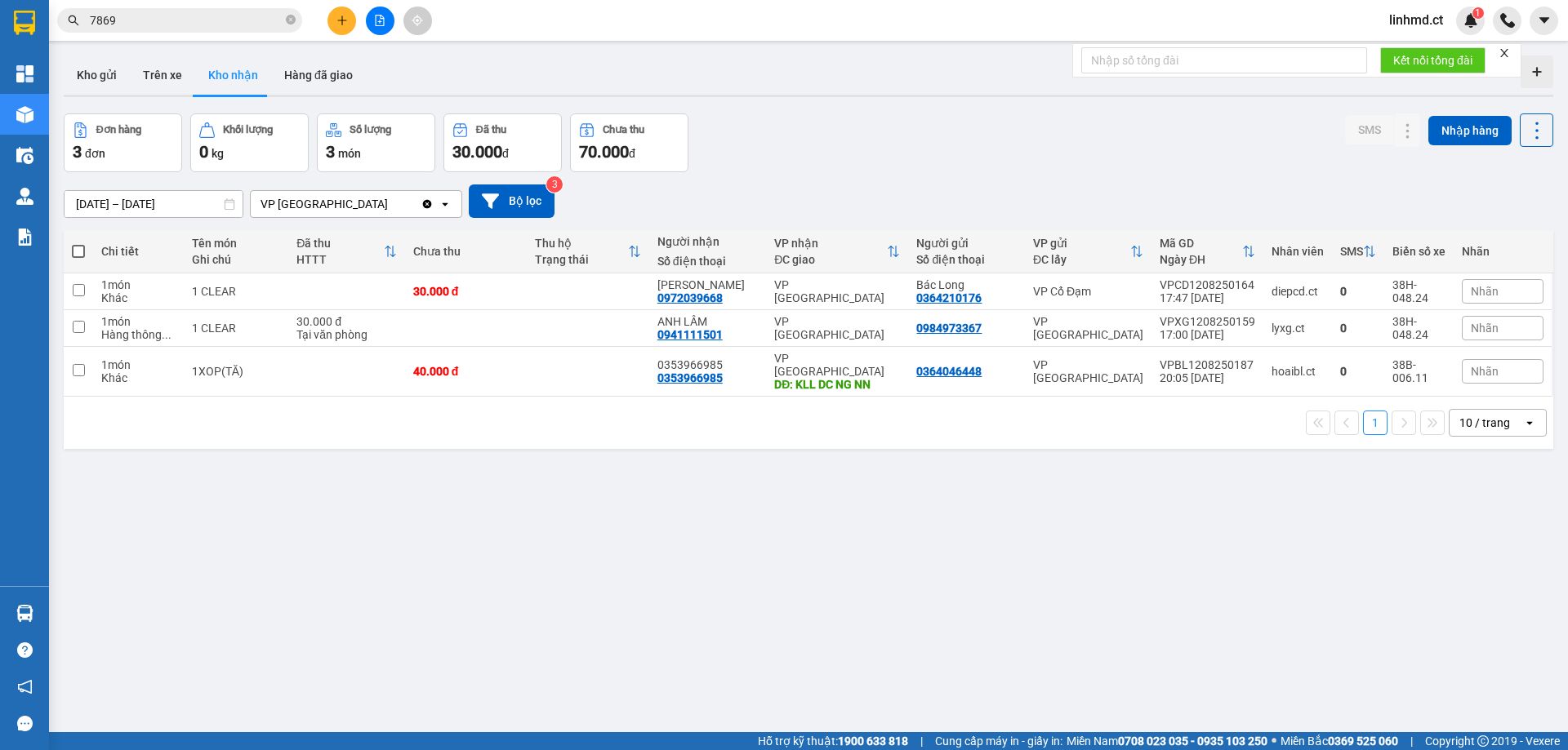
click at [337, 9] on button at bounding box center [341, 21] width 29 height 29
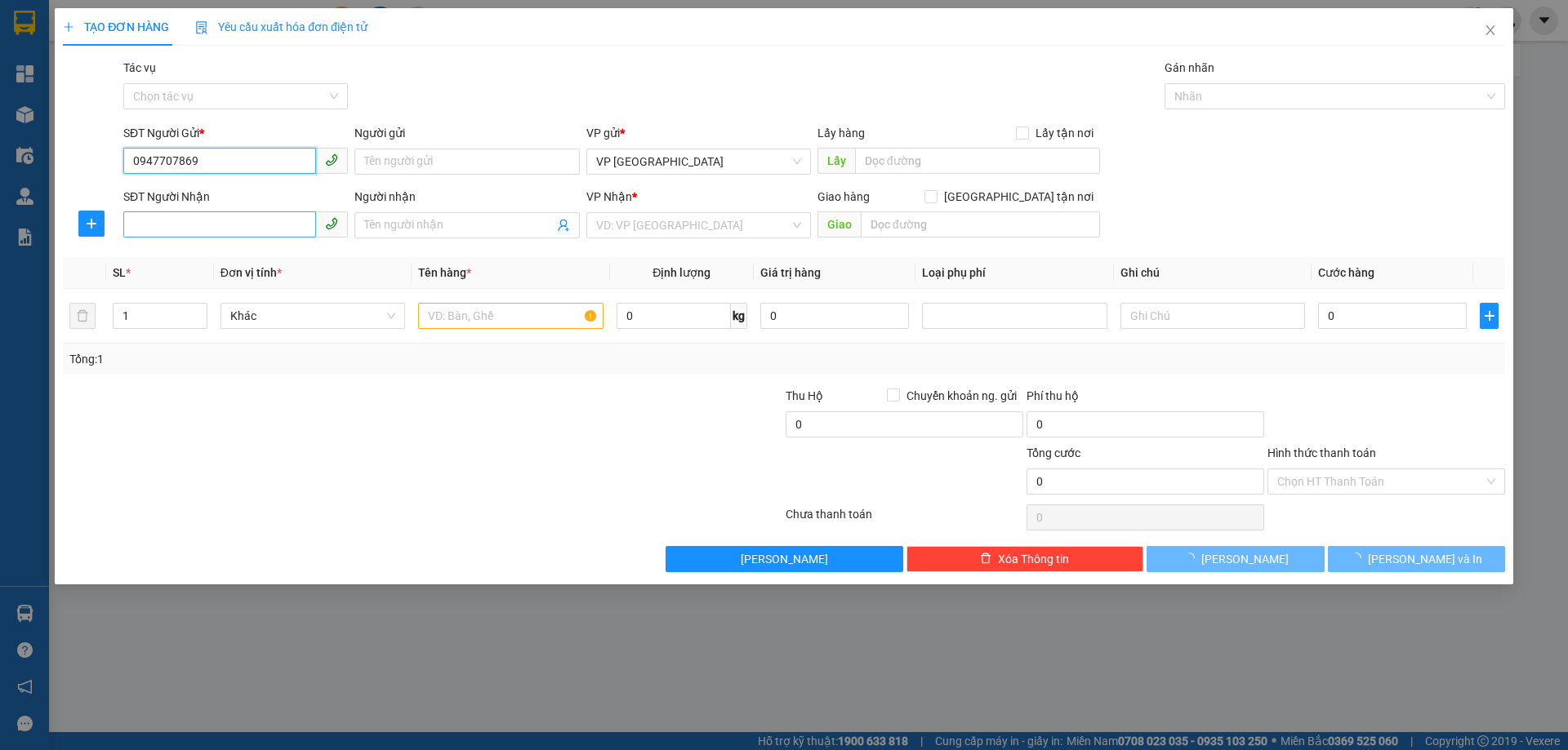
type input "0947707869"
drag, startPoint x: 211, startPoint y: 225, endPoint x: 195, endPoint y: 208, distance: 23.3
click at [204, 216] on input "SĐT Người Nhận" at bounding box center [219, 224] width 192 height 26
type input "0349994655"
click at [668, 224] on input "search" at bounding box center [693, 225] width 193 height 24
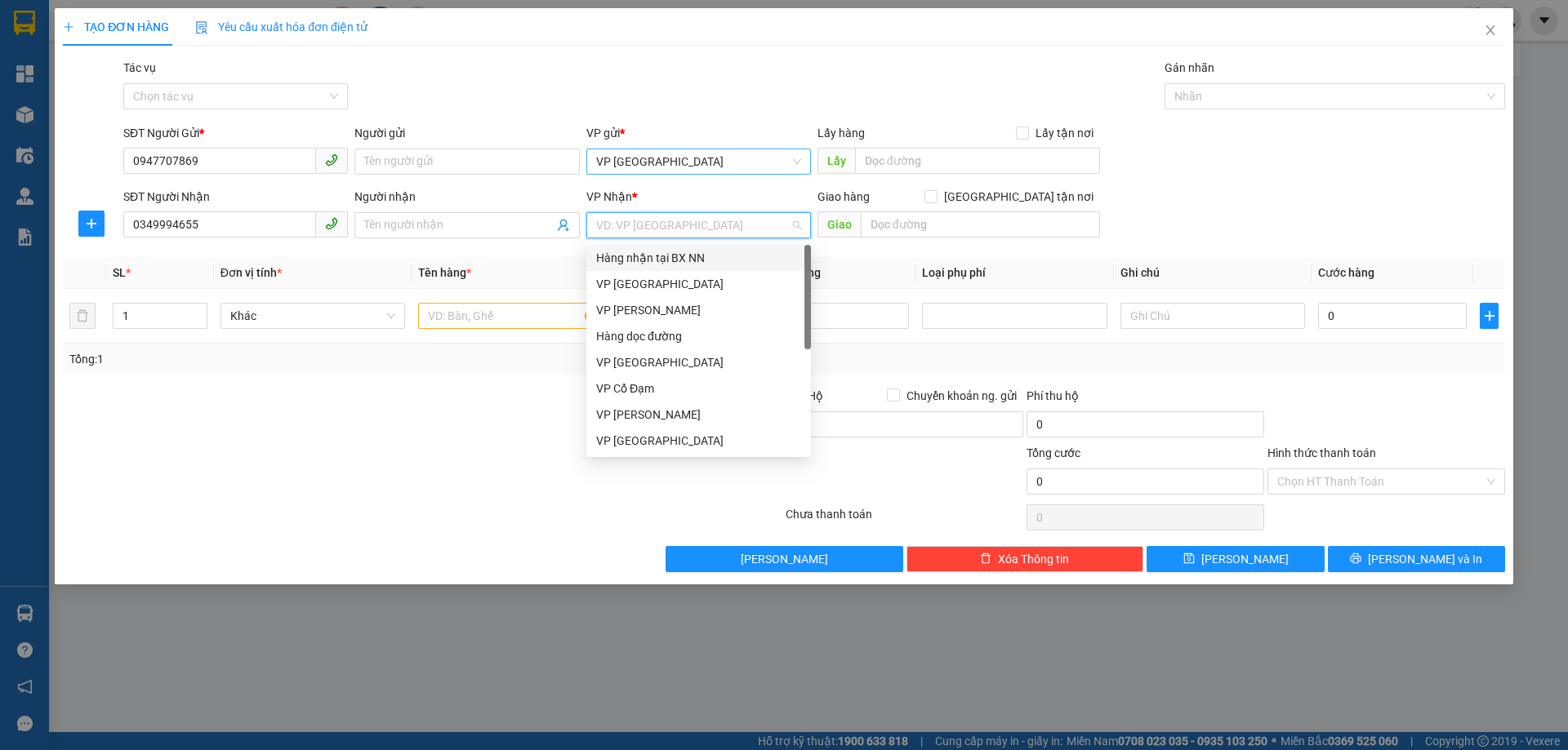
click at [640, 158] on span "VP [GEOGRAPHIC_DATA]" at bounding box center [699, 162] width 205 height 24
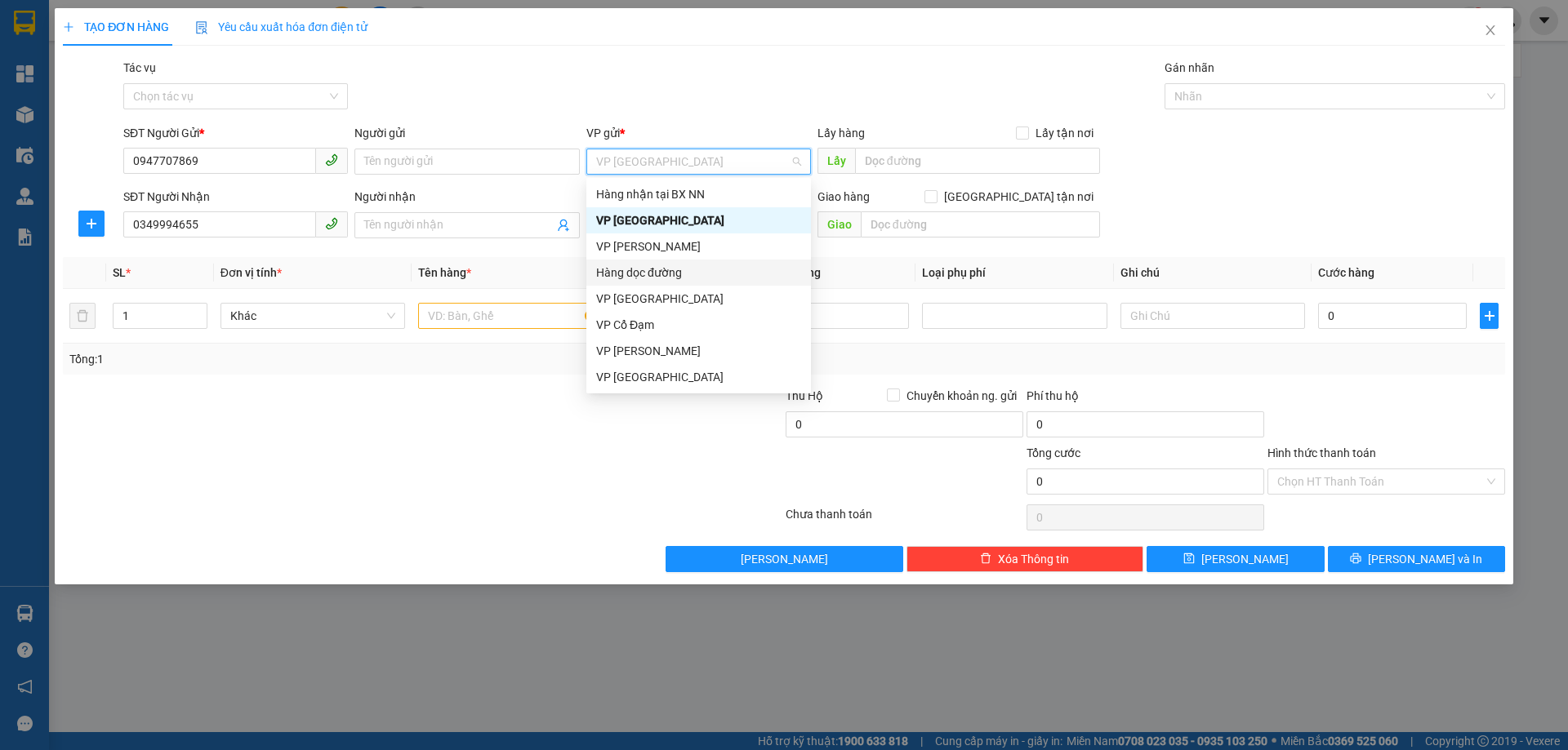
click at [667, 278] on div "Hàng dọc đường" at bounding box center [699, 272] width 205 height 18
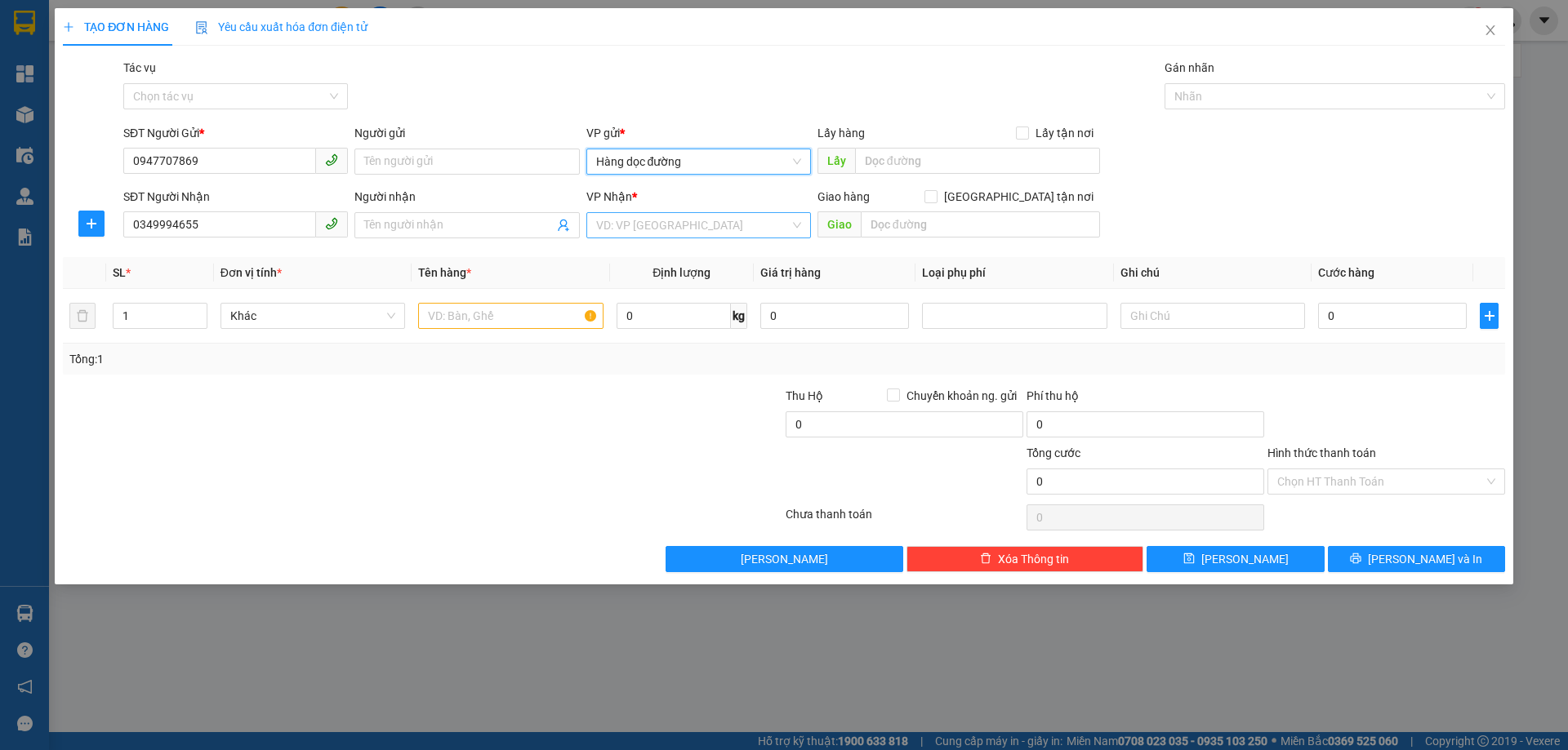
click at [669, 237] on input "search" at bounding box center [693, 225] width 193 height 24
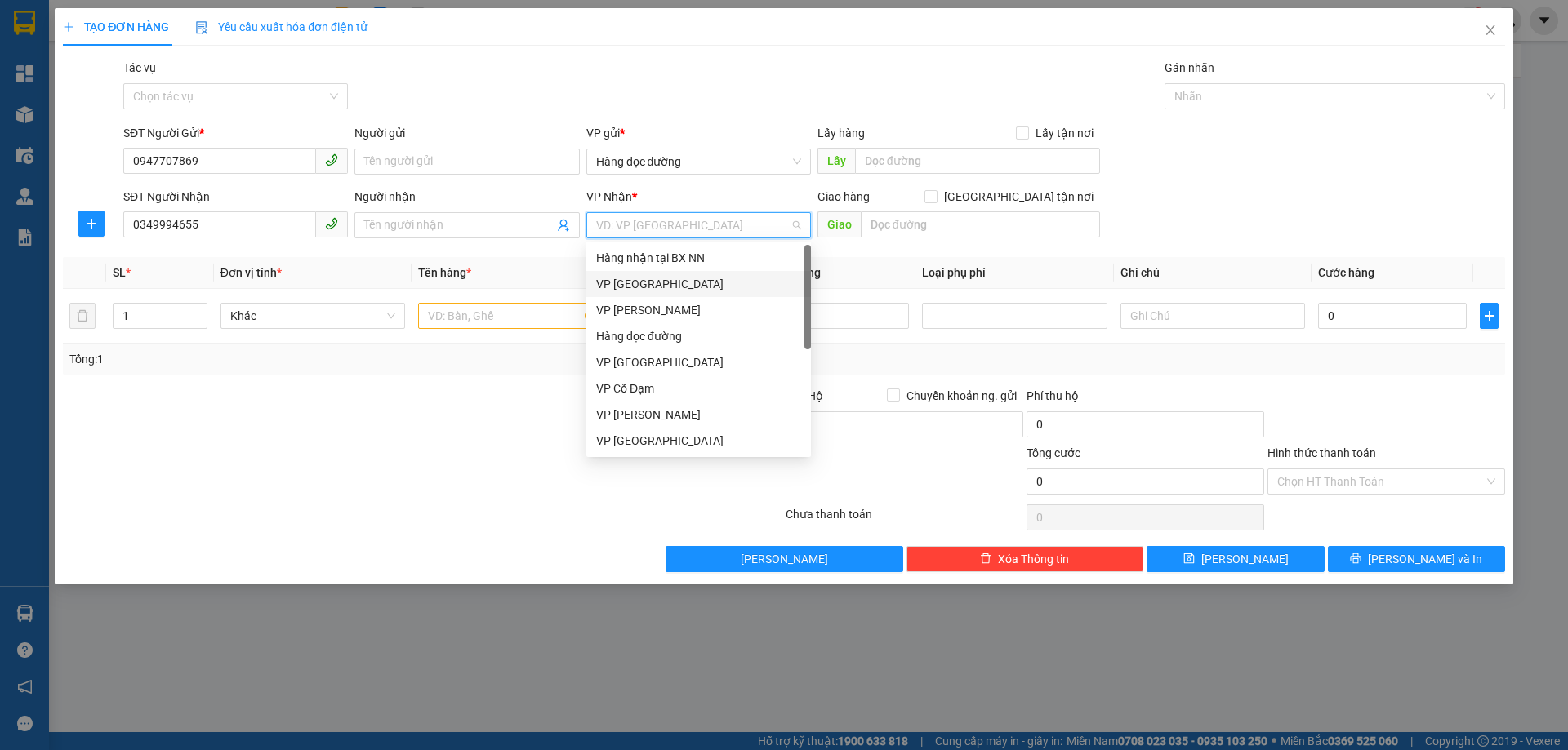
click at [658, 275] on div "VP [GEOGRAPHIC_DATA]" at bounding box center [699, 284] width 205 height 18
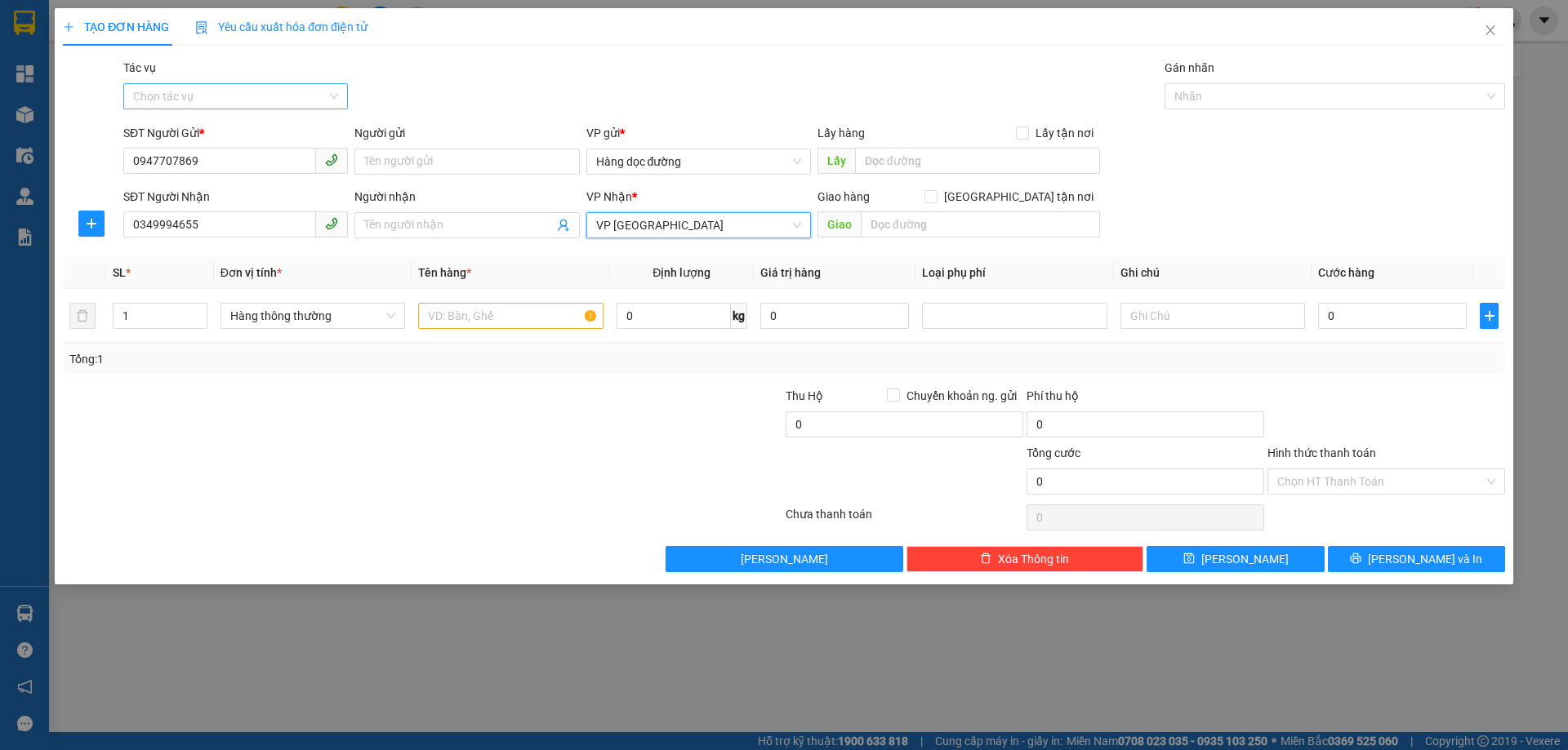
click at [195, 102] on input "Tác vụ" at bounding box center [230, 97] width 193 height 24
click at [222, 152] on div "Nhập hàng kho nhận" at bounding box center [236, 155] width 205 height 18
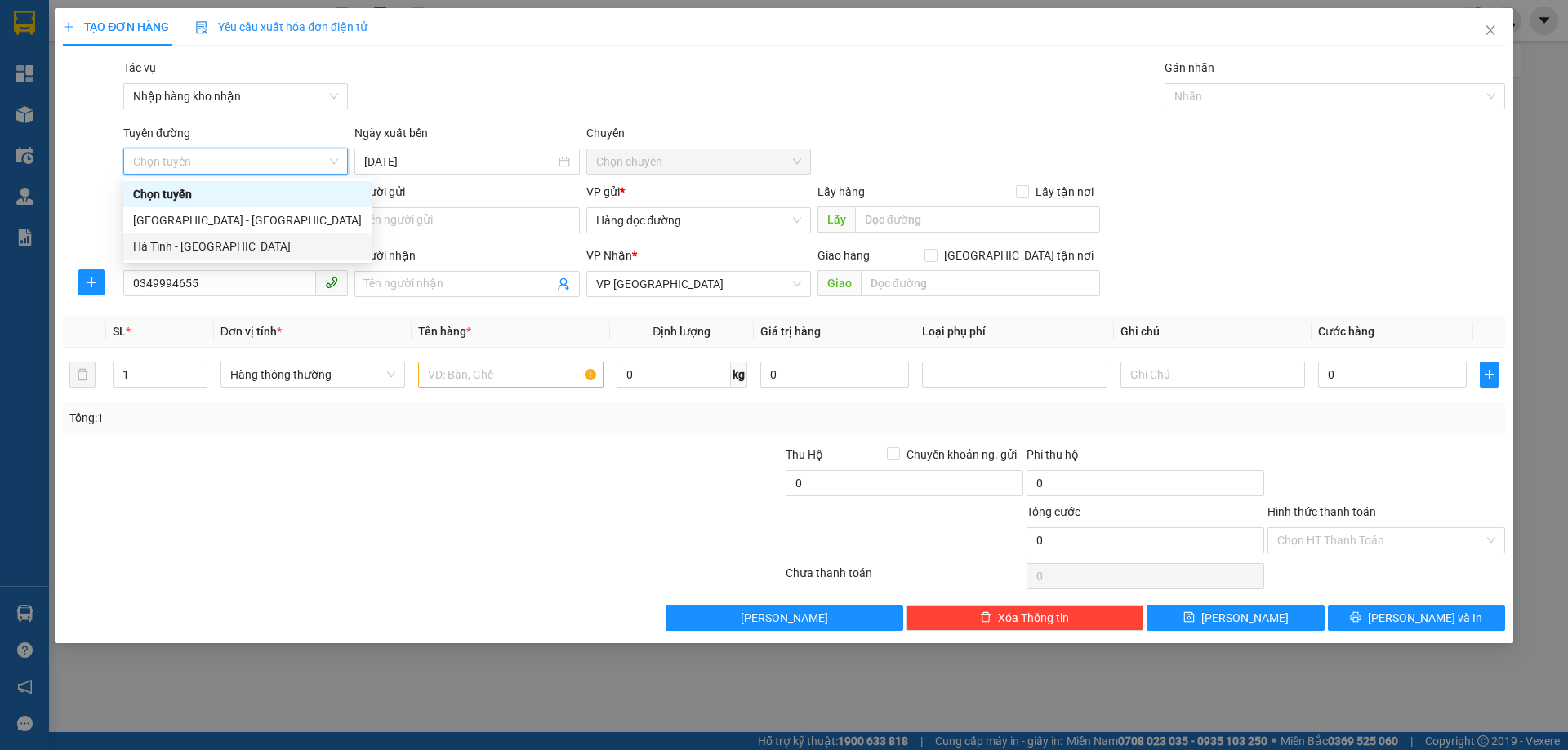
click at [229, 244] on div "Hà Tĩnh - [GEOGRAPHIC_DATA]" at bounding box center [247, 246] width 229 height 18
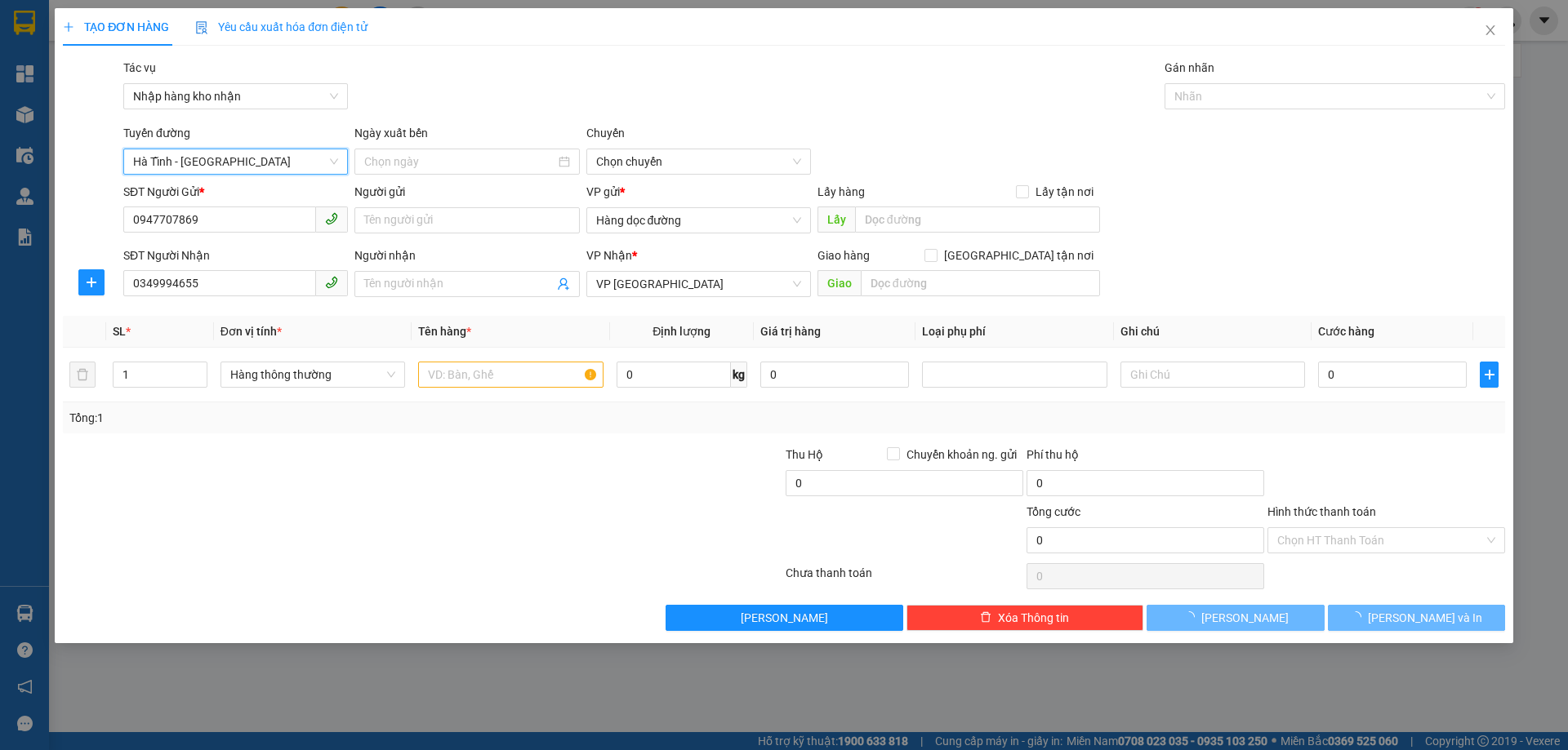
type input "[DATE]"
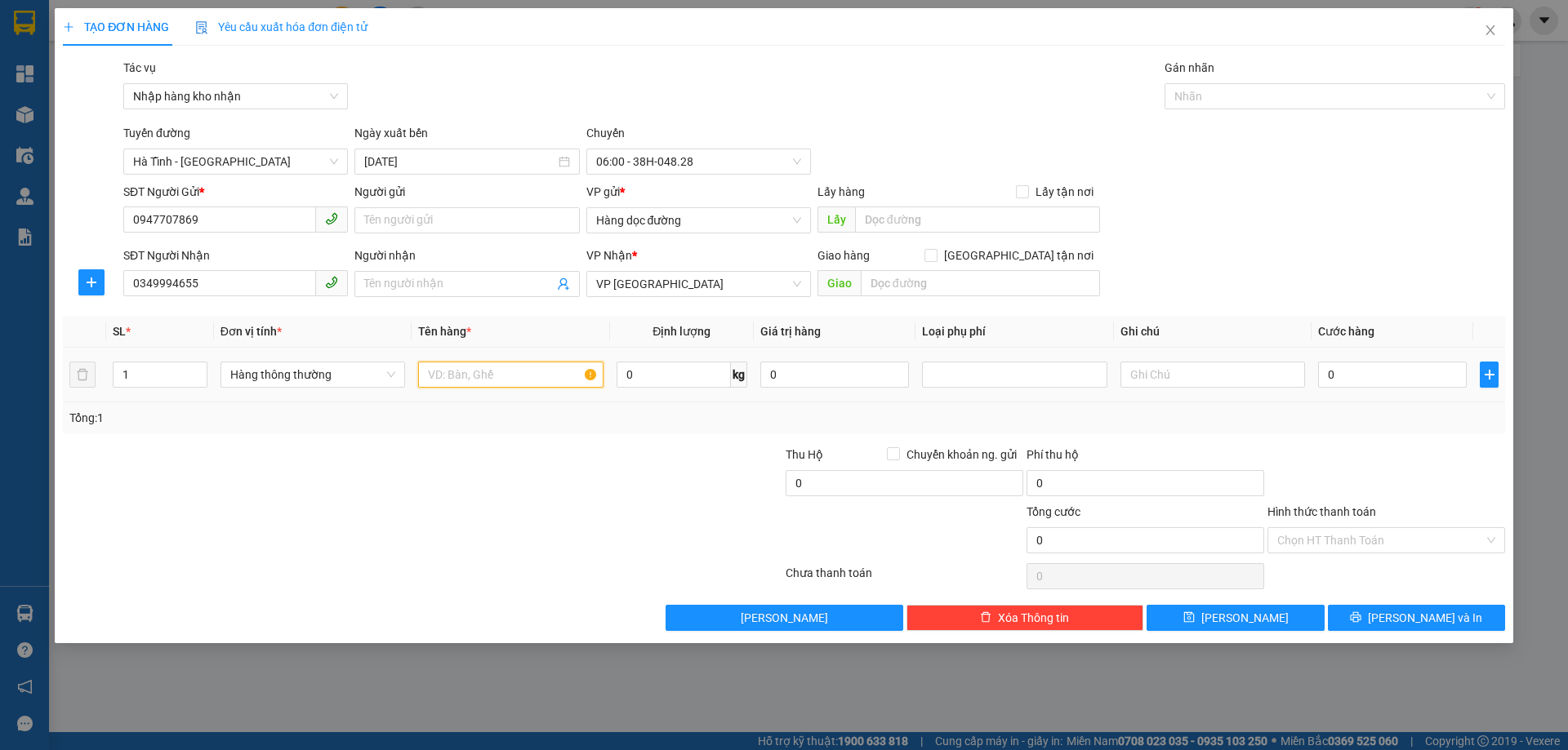
click at [473, 370] on input "text" at bounding box center [510, 375] width 184 height 26
type input "1 XỐP"
type input "5"
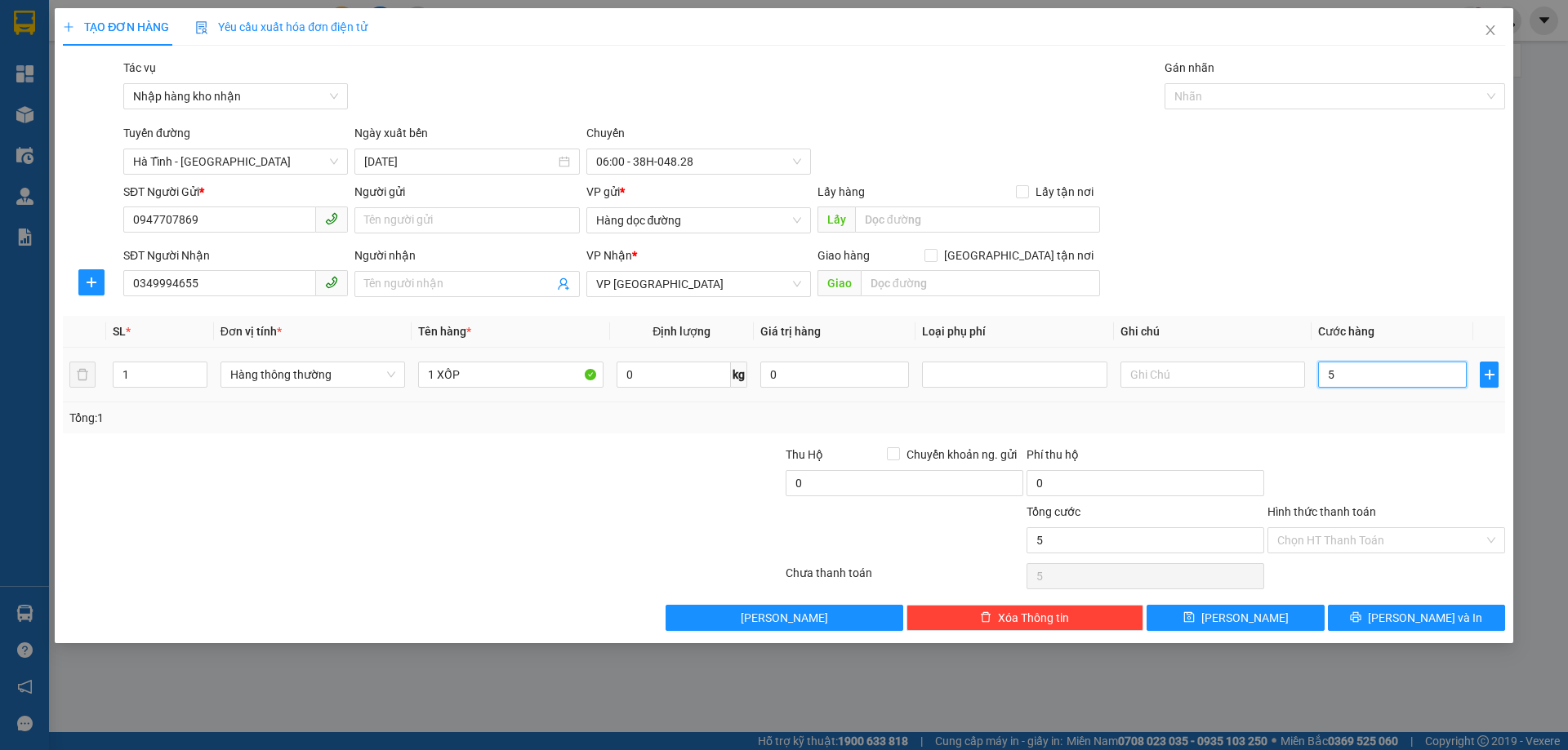
type input "50"
click at [1345, 450] on div at bounding box center [1385, 474] width 241 height 57
type input "50.000"
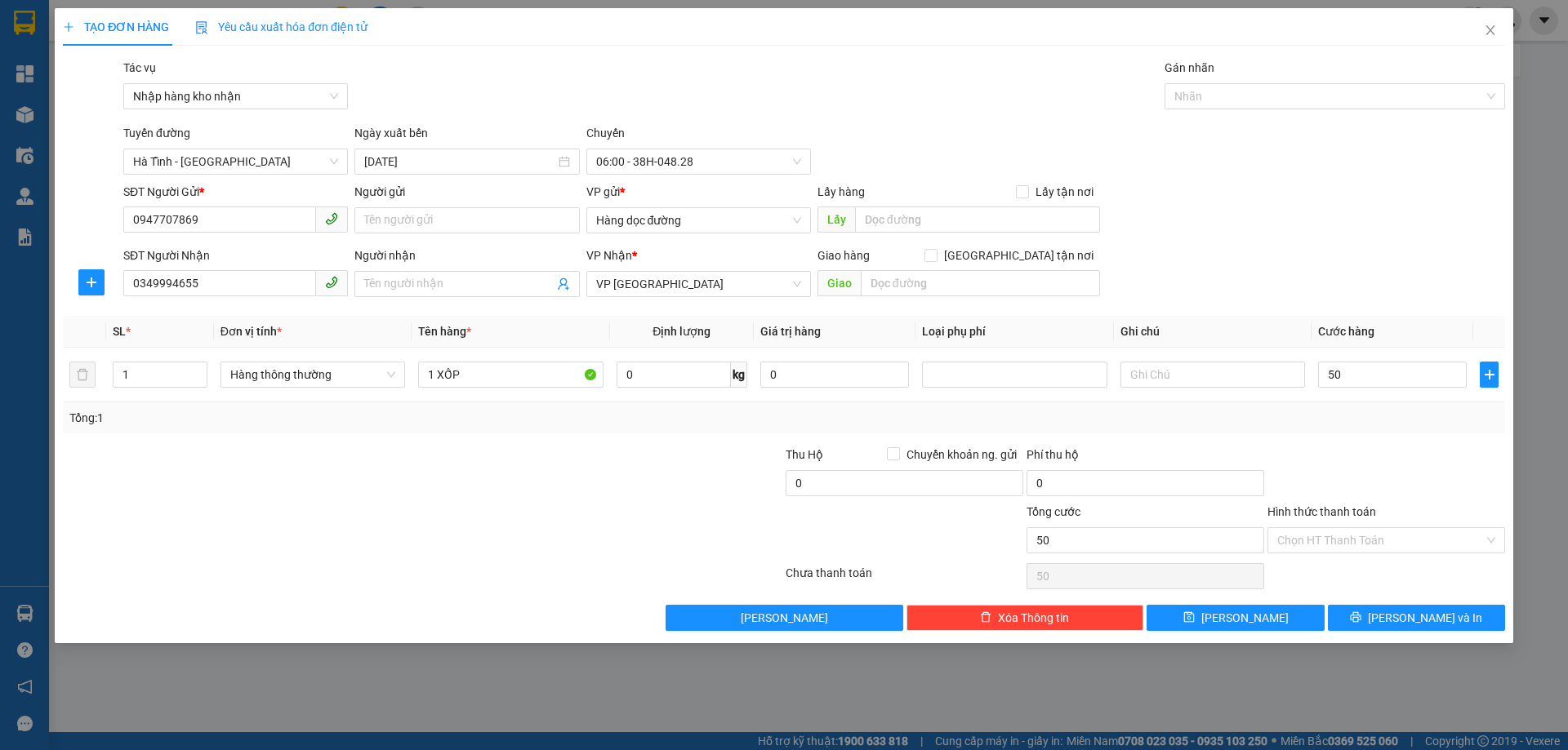
type input "50.000"
click at [1344, 545] on input "Hình thức thanh toán" at bounding box center [1379, 540] width 206 height 24
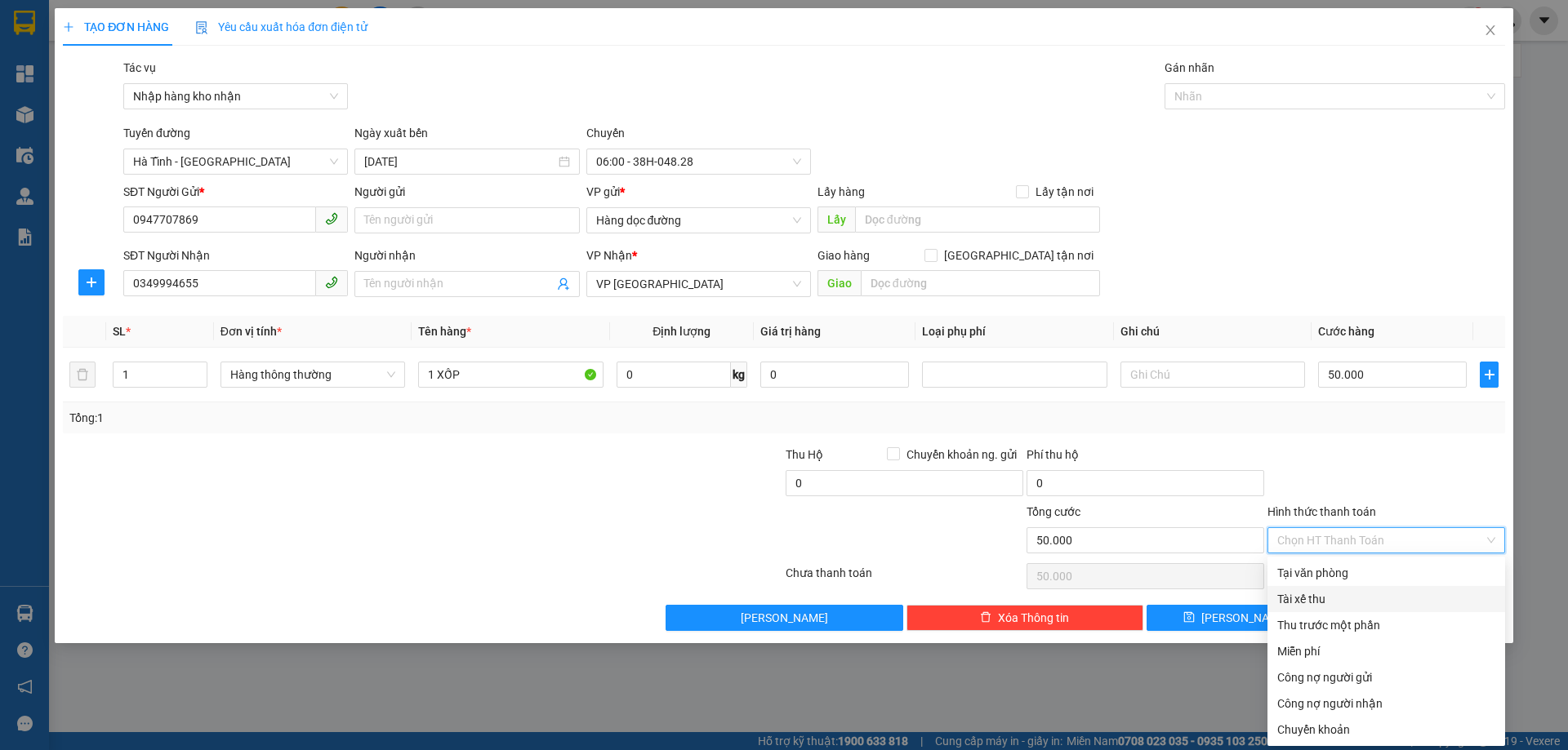
click at [1348, 605] on div "Tài xế thu" at bounding box center [1385, 599] width 218 height 18
type input "0"
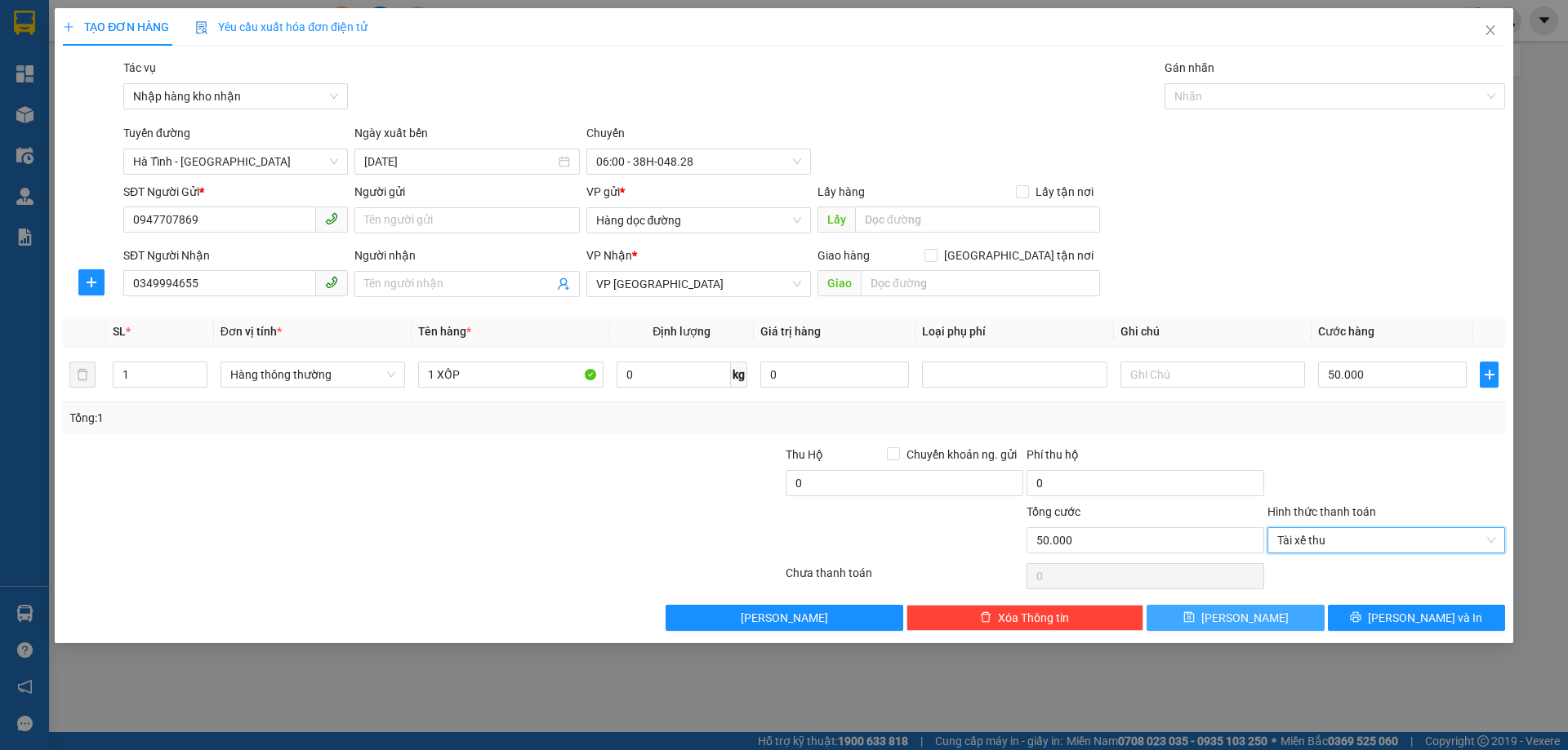
click at [1282, 615] on button "[PERSON_NAME]" at bounding box center [1235, 618] width 178 height 26
type input "0"
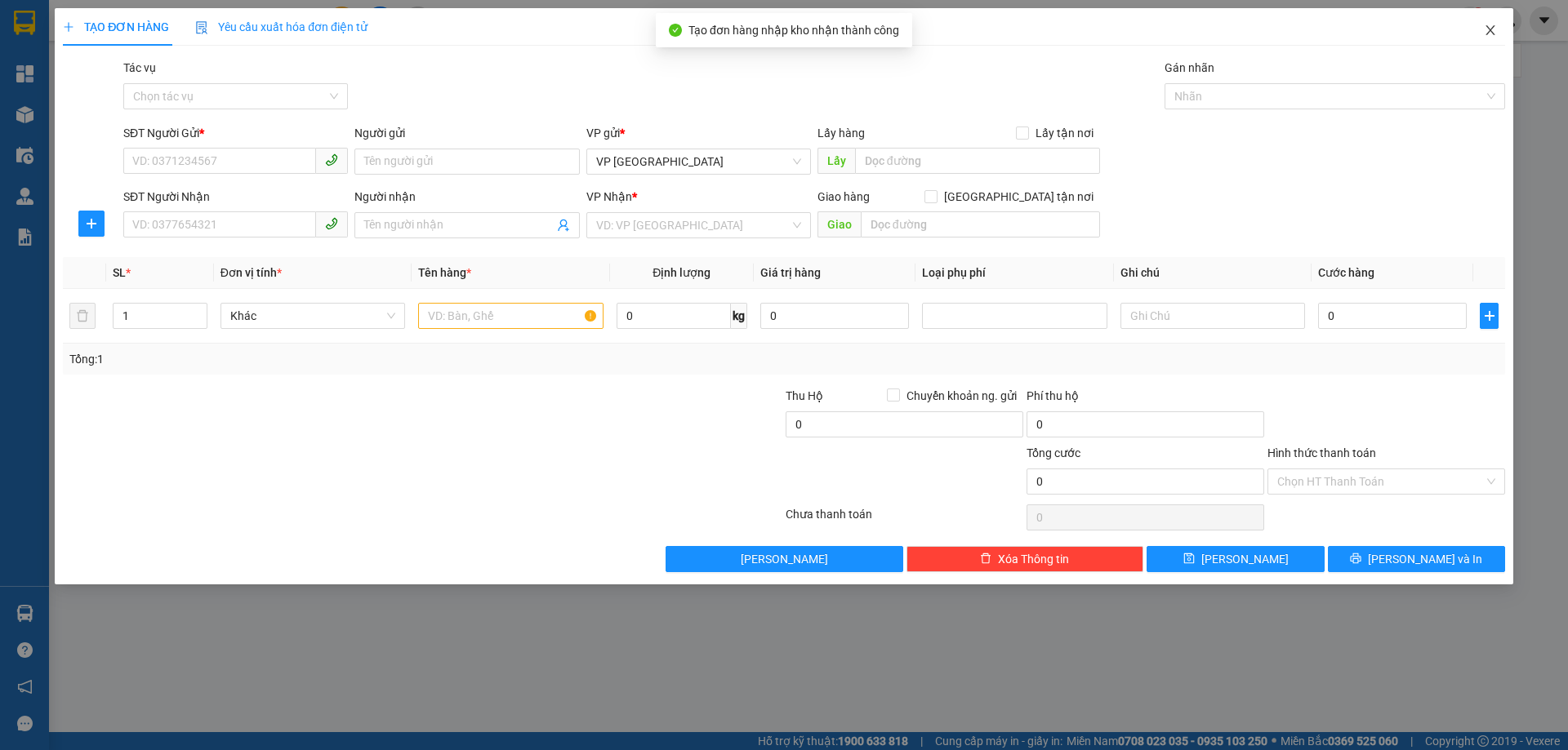
click at [1490, 31] on icon "close" at bounding box center [1490, 30] width 9 height 10
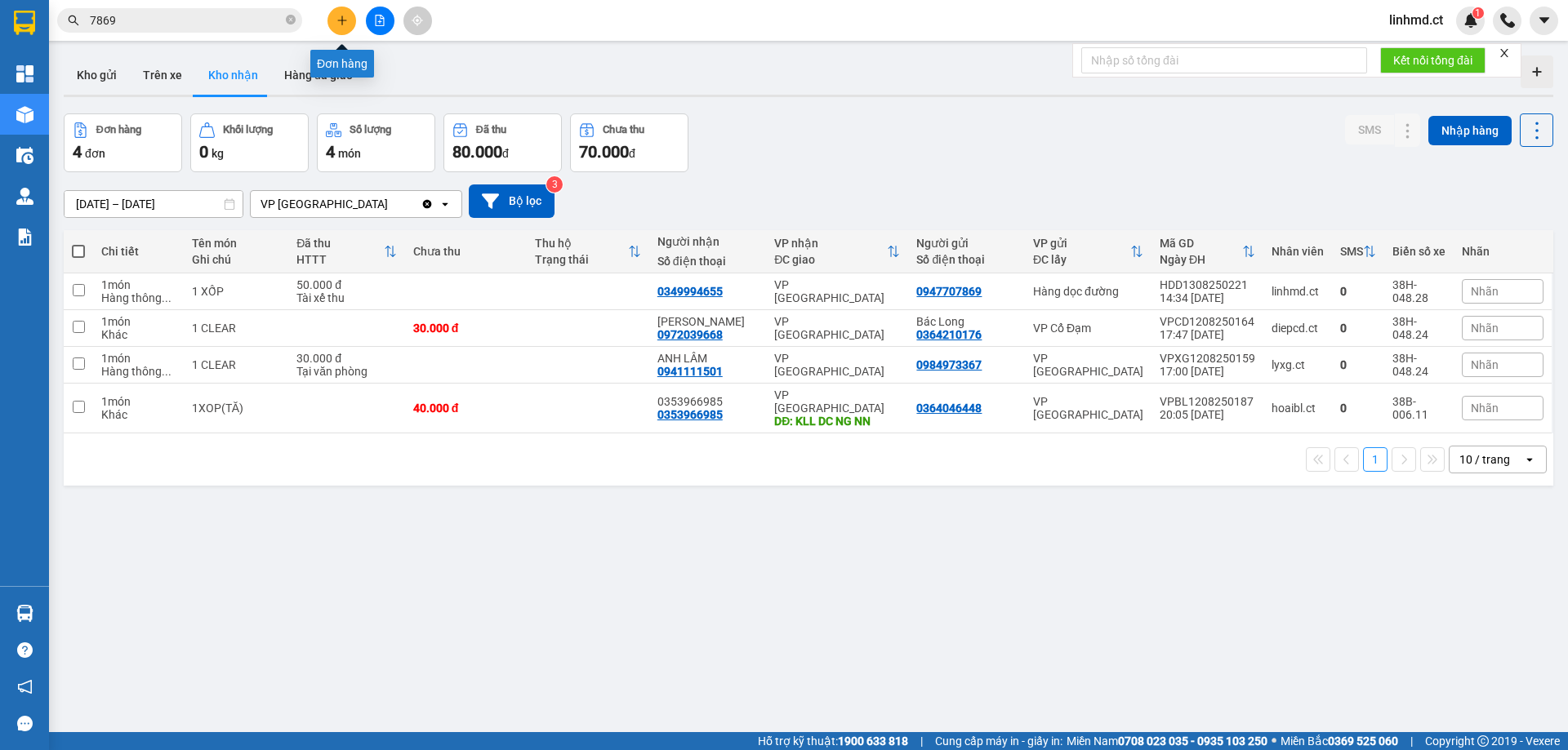
click at [342, 16] on icon "plus" at bounding box center [342, 20] width 11 height 11
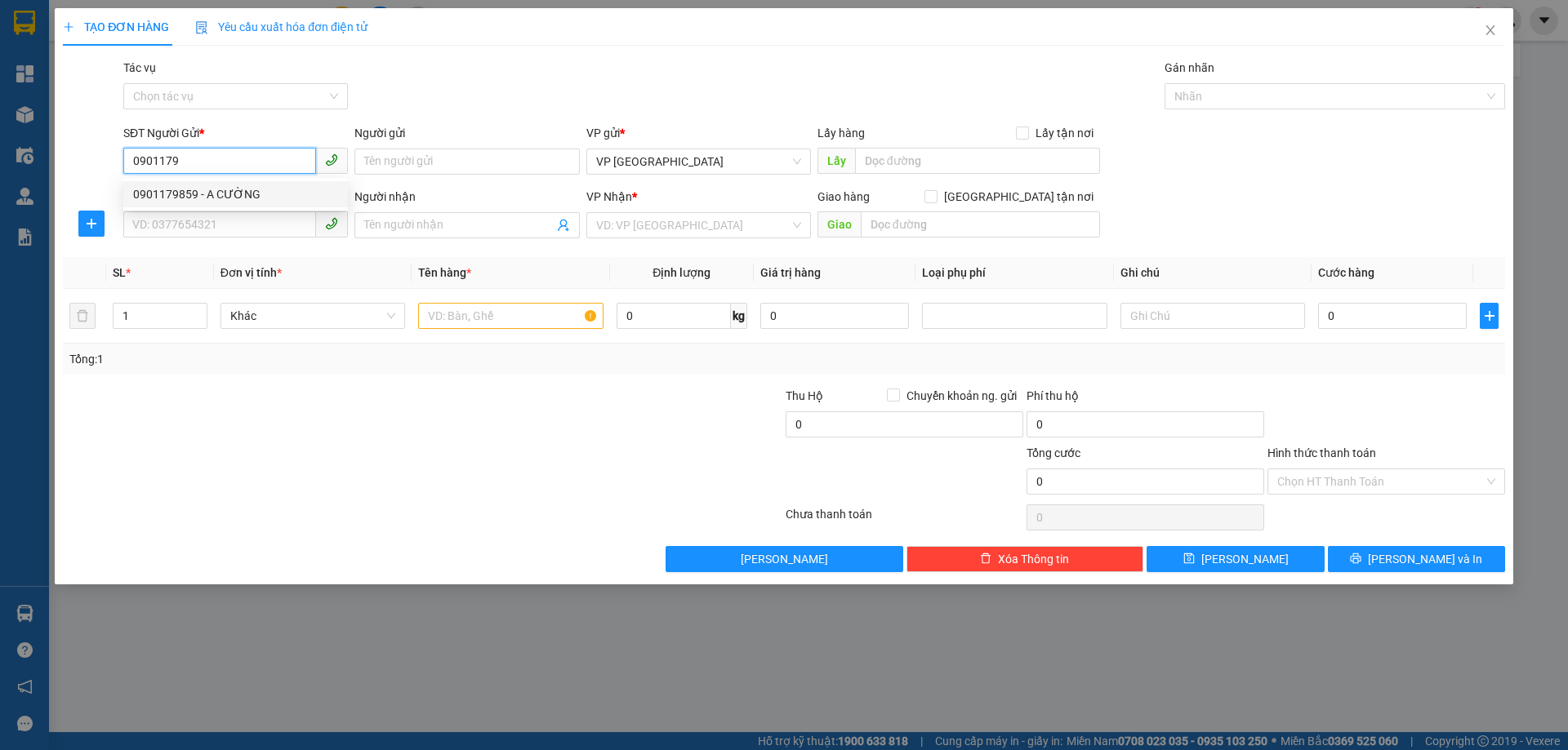
click at [245, 191] on div "0901179859 - A CƯỜNG" at bounding box center [236, 194] width 205 height 18
type input "0901179859"
type input "A CƯỜNG"
type input "0984572169"
type input "X LIÊN"
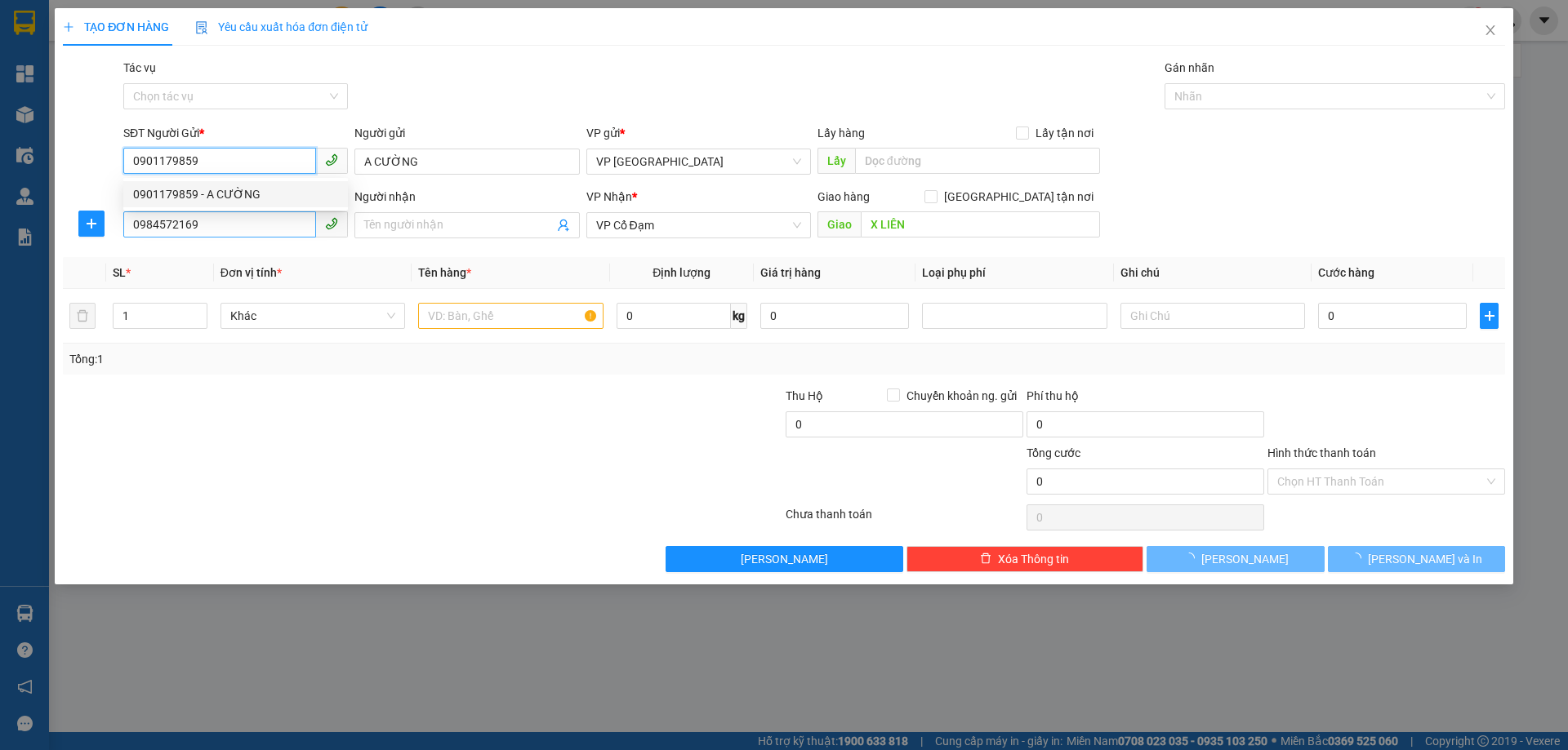
type input "50.000"
type input "0901179859"
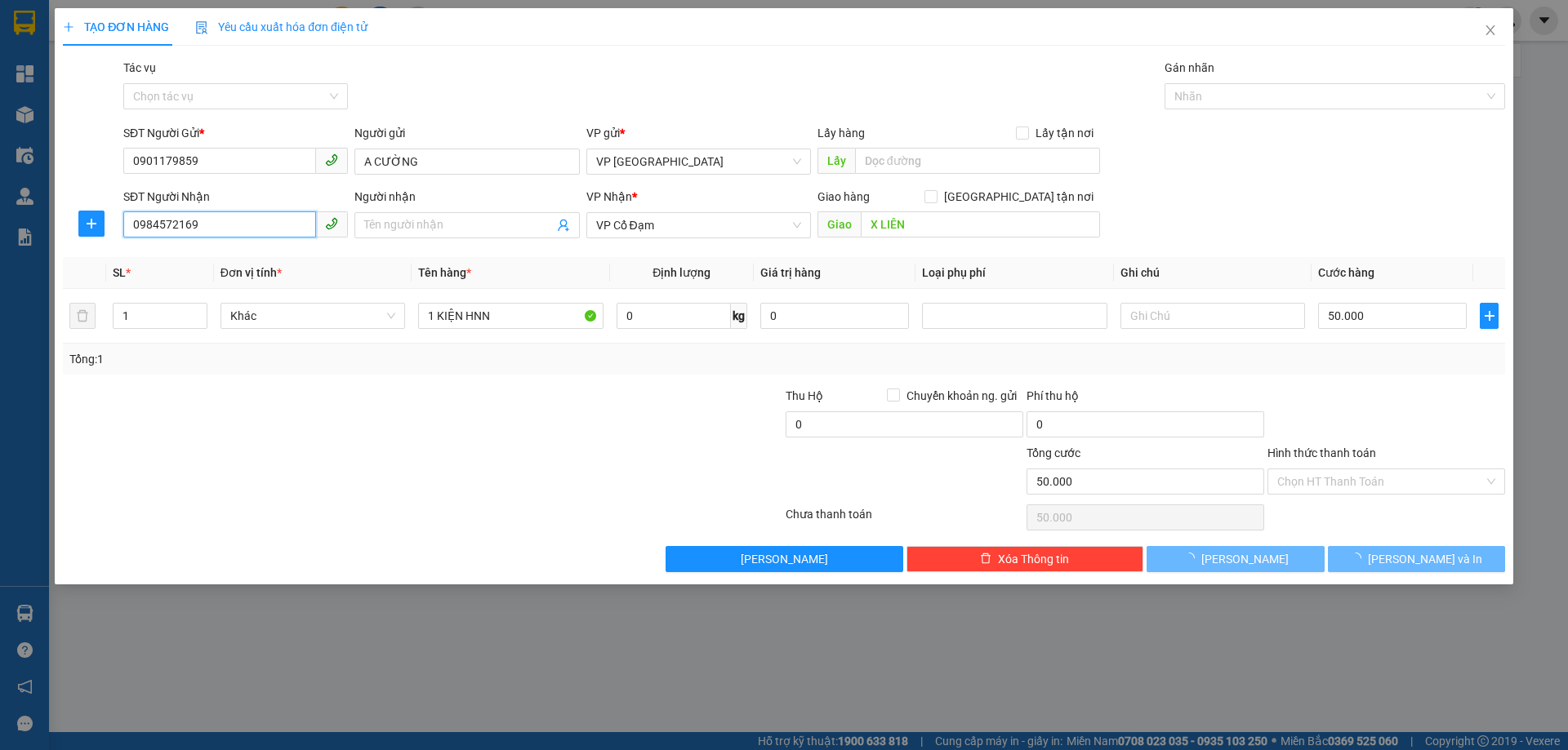
click at [246, 231] on input "0984572169" at bounding box center [219, 224] width 192 height 26
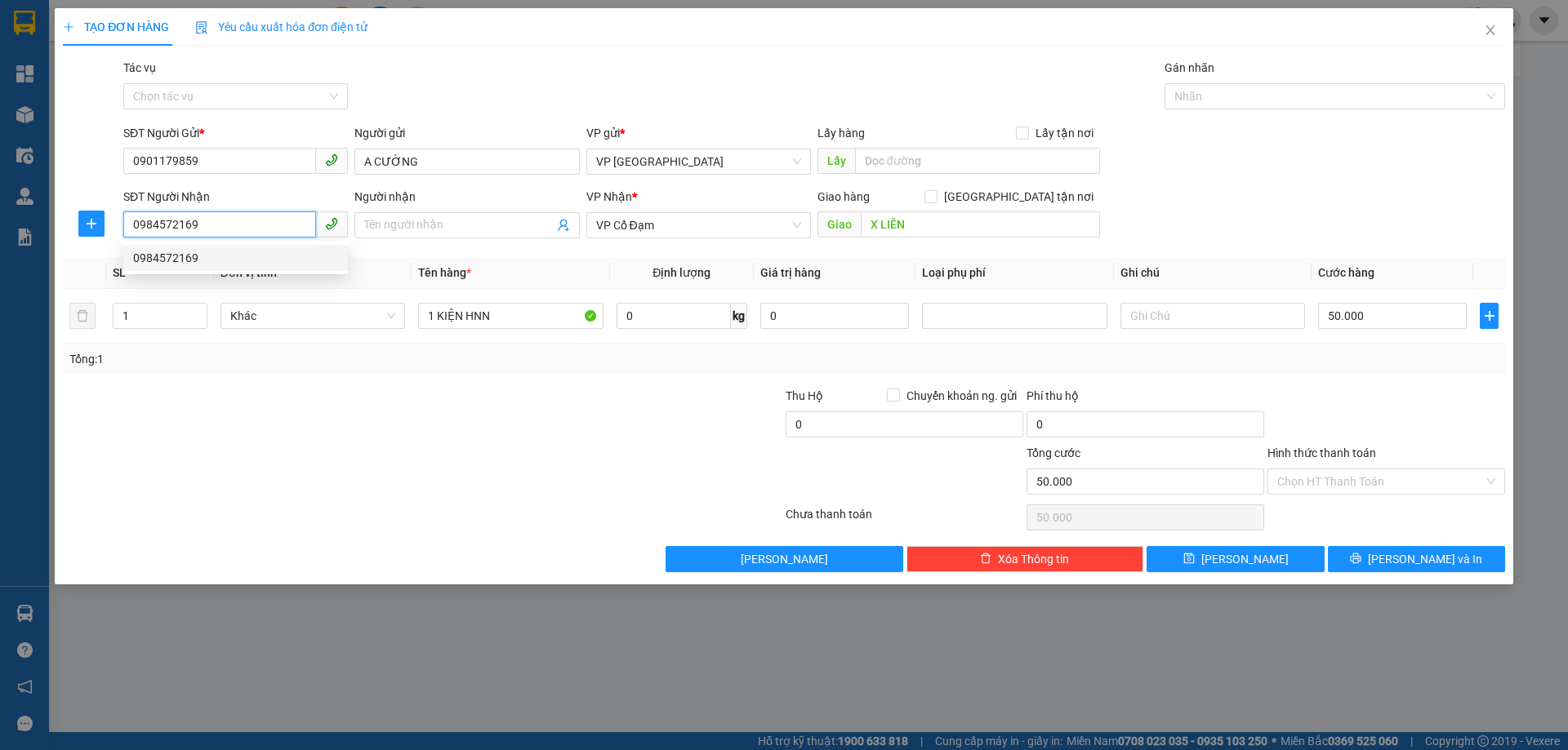
click at [246, 231] on input "0984572169" at bounding box center [219, 224] width 192 height 26
type input "0964213197"
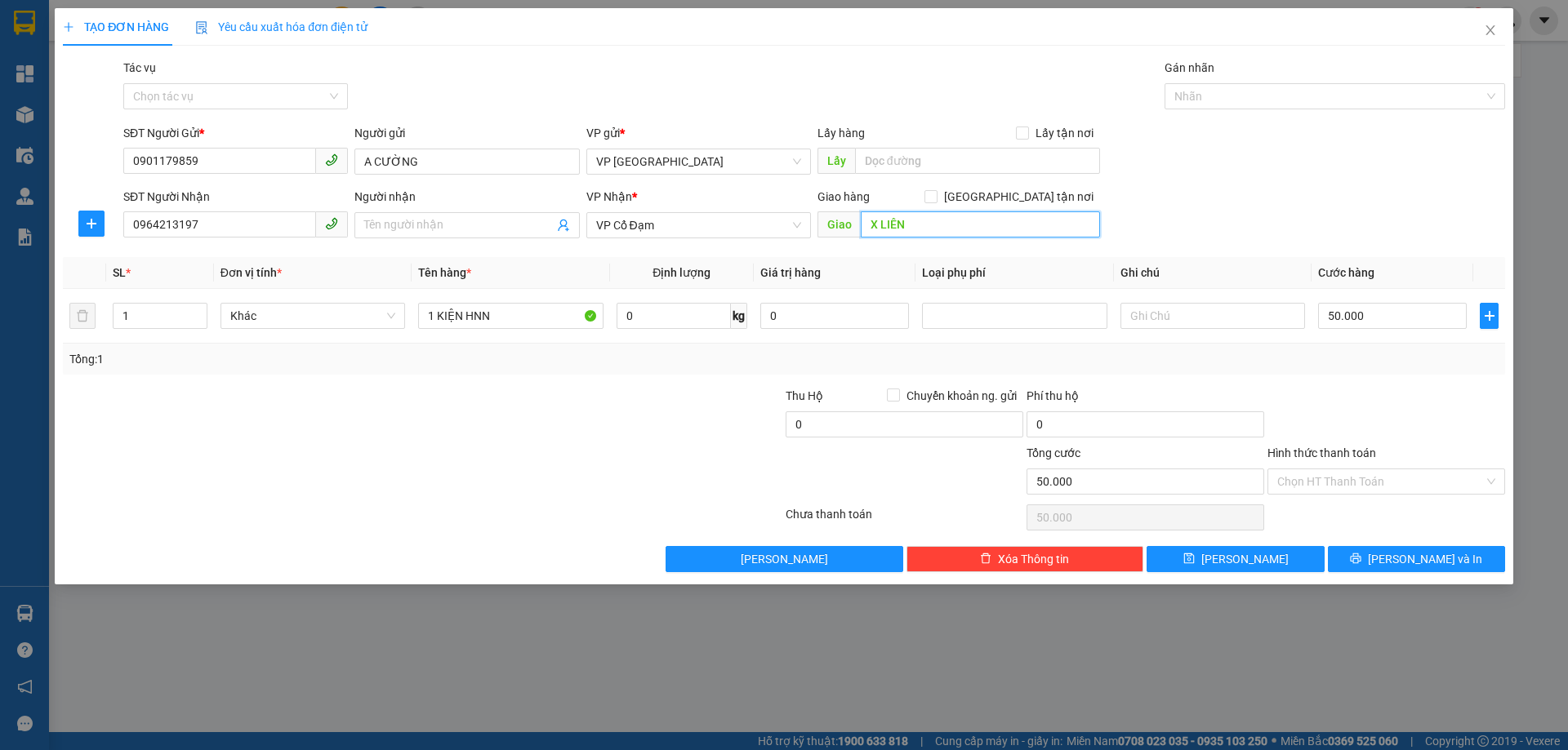
click at [920, 228] on input "X LIÊN" at bounding box center [980, 224] width 239 height 26
type input "X YÊN"
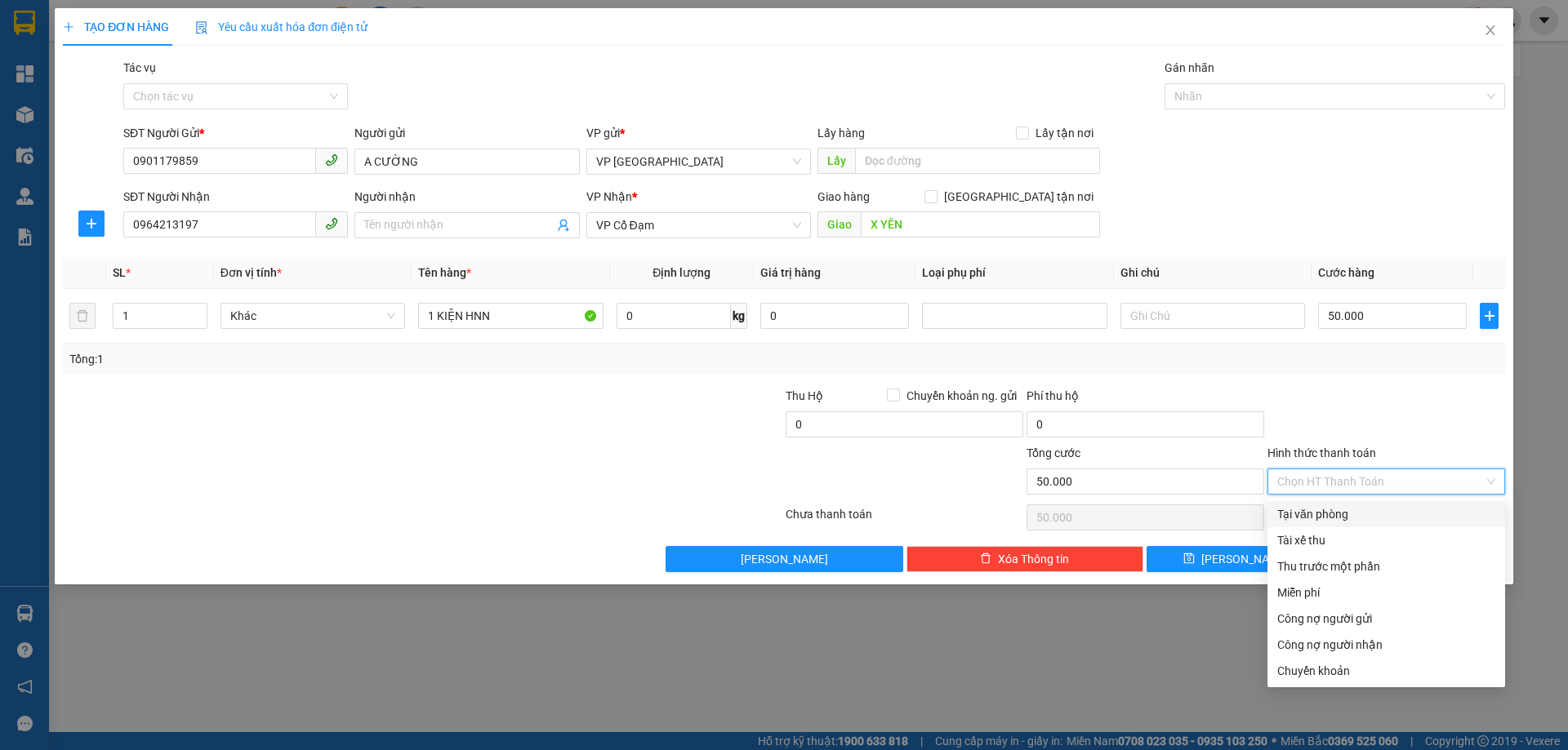
click at [1367, 471] on input "Hình thức thanh toán" at bounding box center [1379, 482] width 206 height 24
click at [1337, 668] on div "Chuyển khoản" at bounding box center [1385, 671] width 218 height 18
type input "0"
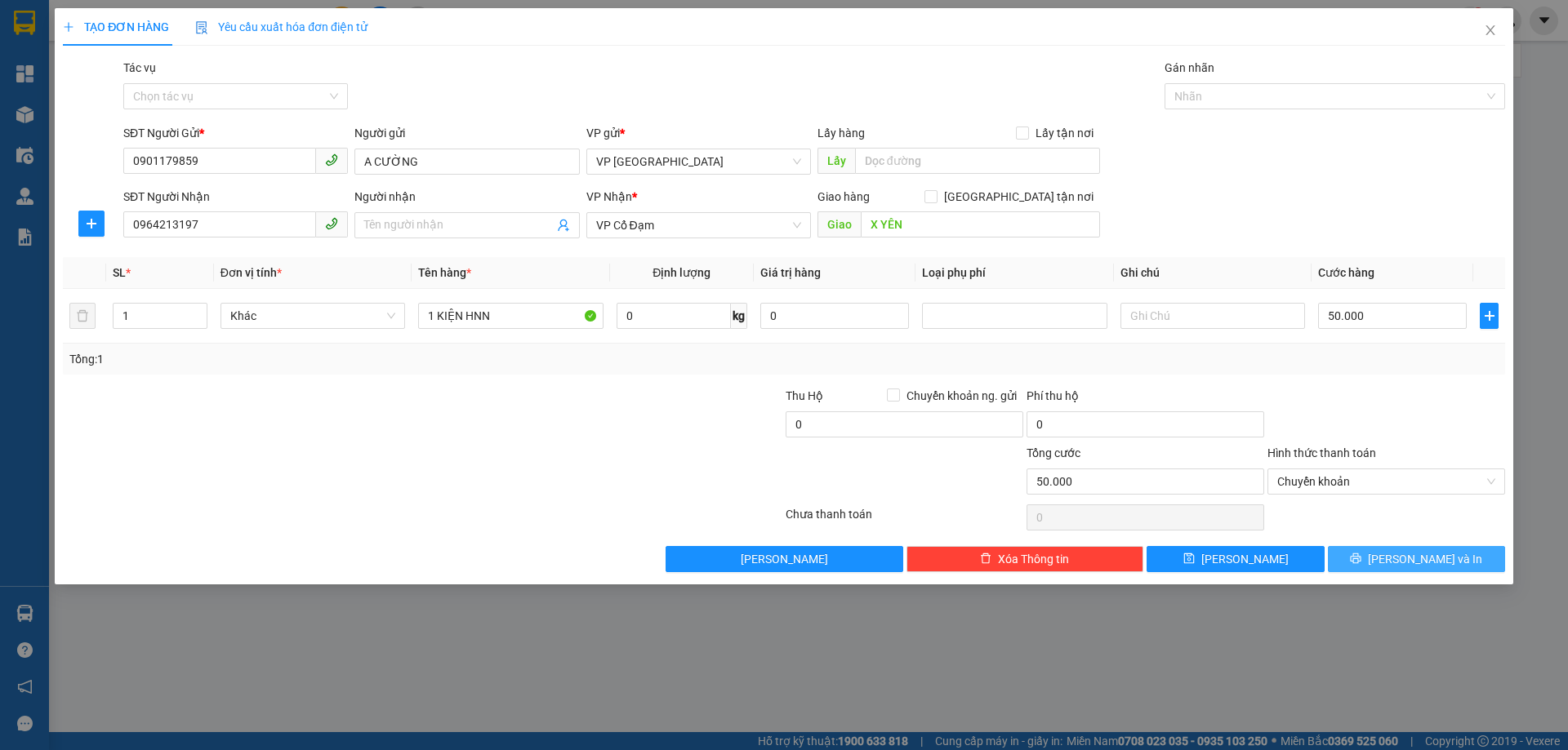
click at [1370, 553] on button "[PERSON_NAME] và In" at bounding box center [1417, 559] width 178 height 26
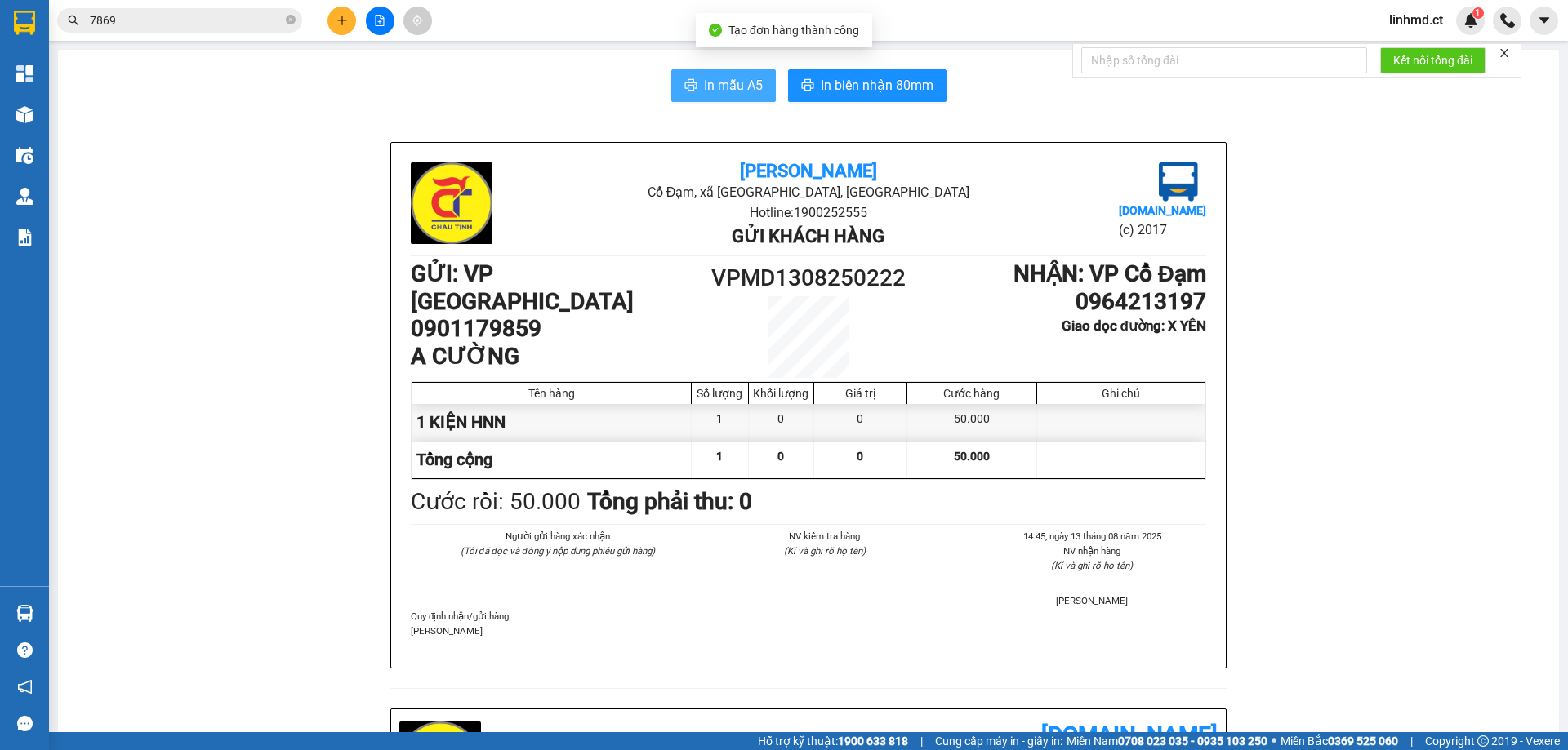
click at [725, 77] on span "In mẫu A5" at bounding box center [734, 84] width 59 height 20
